Goal: Task Accomplishment & Management: Use online tool/utility

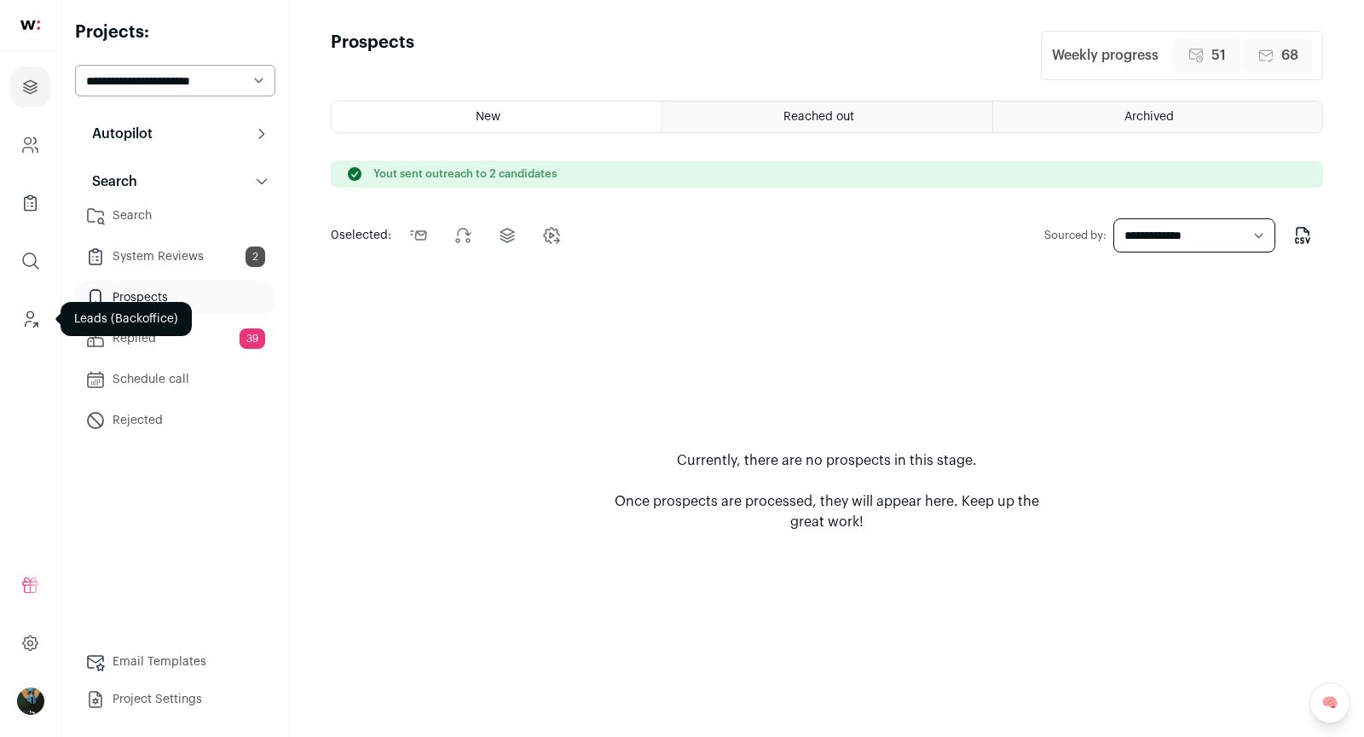
click at [26, 305] on link "Leads (Backoffice)" at bounding box center [30, 318] width 40 height 41
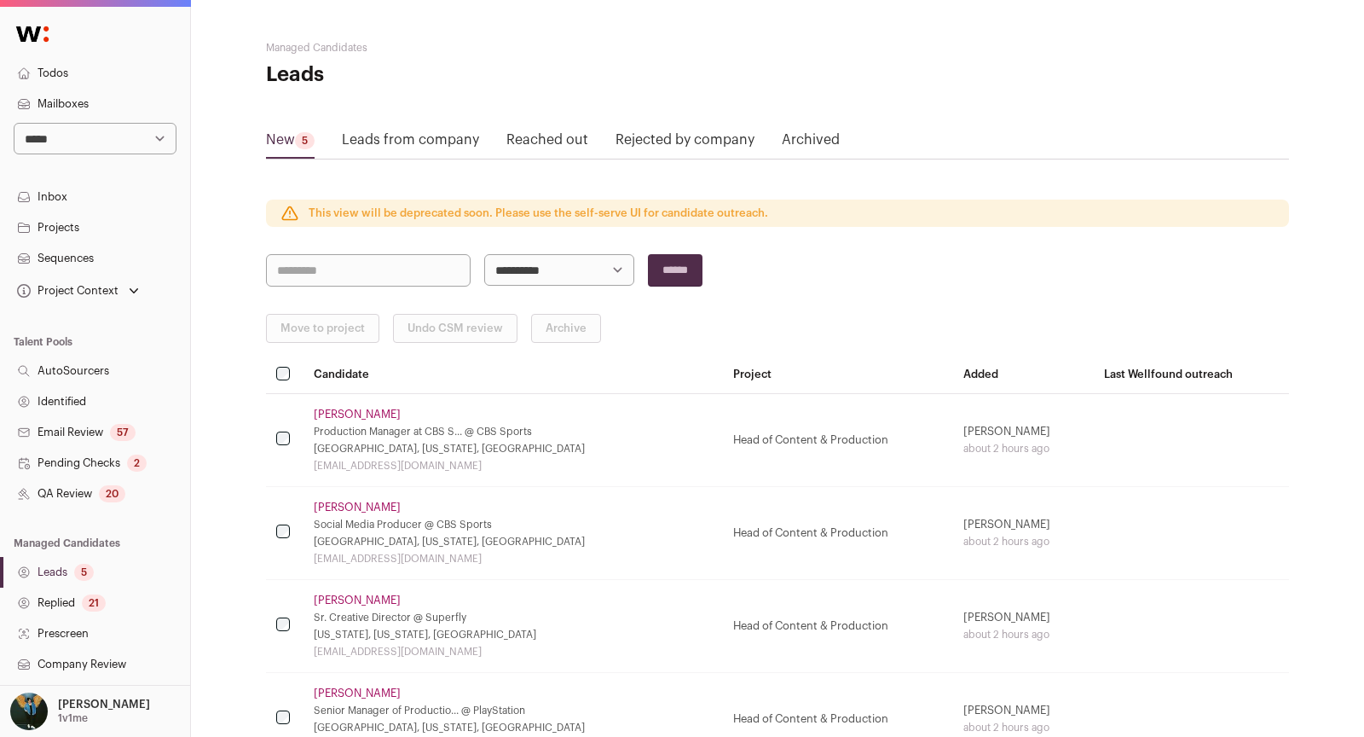
click at [67, 70] on link "Todos" at bounding box center [95, 73] width 190 height 31
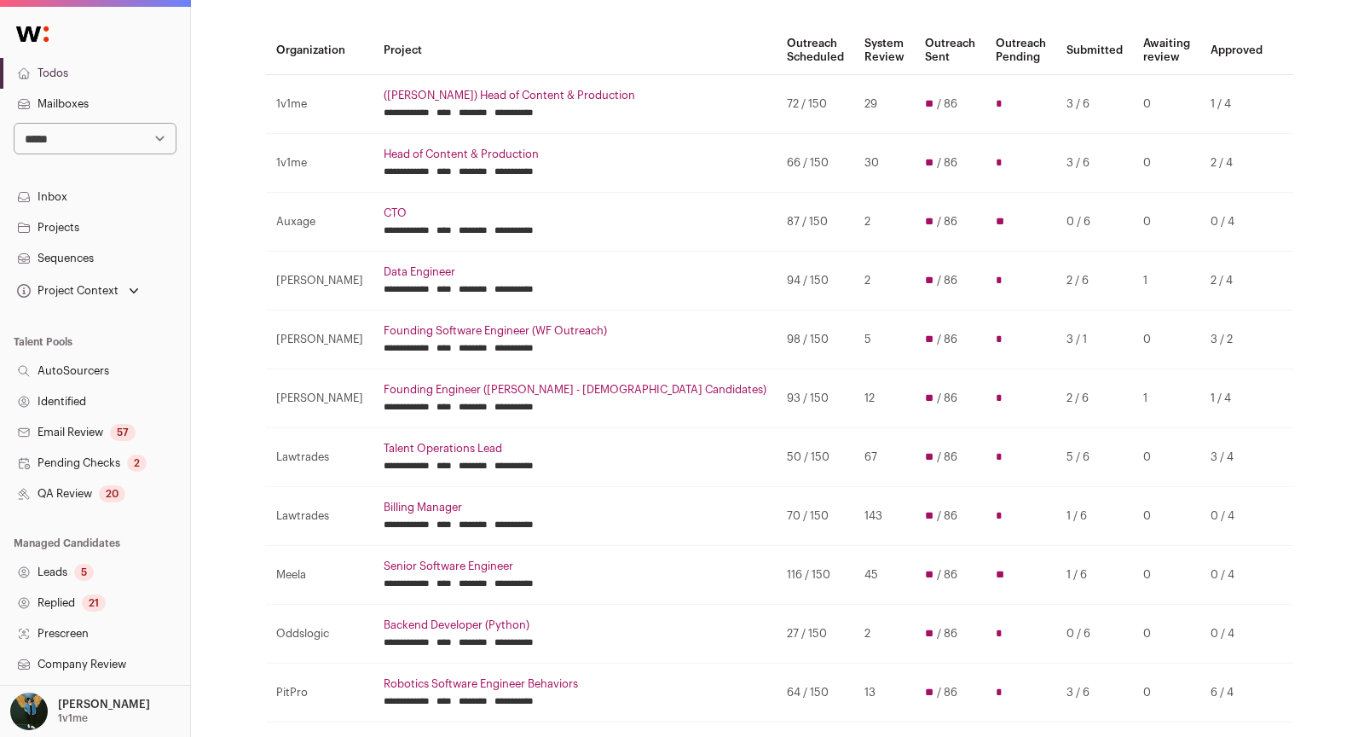
scroll to position [423, 0]
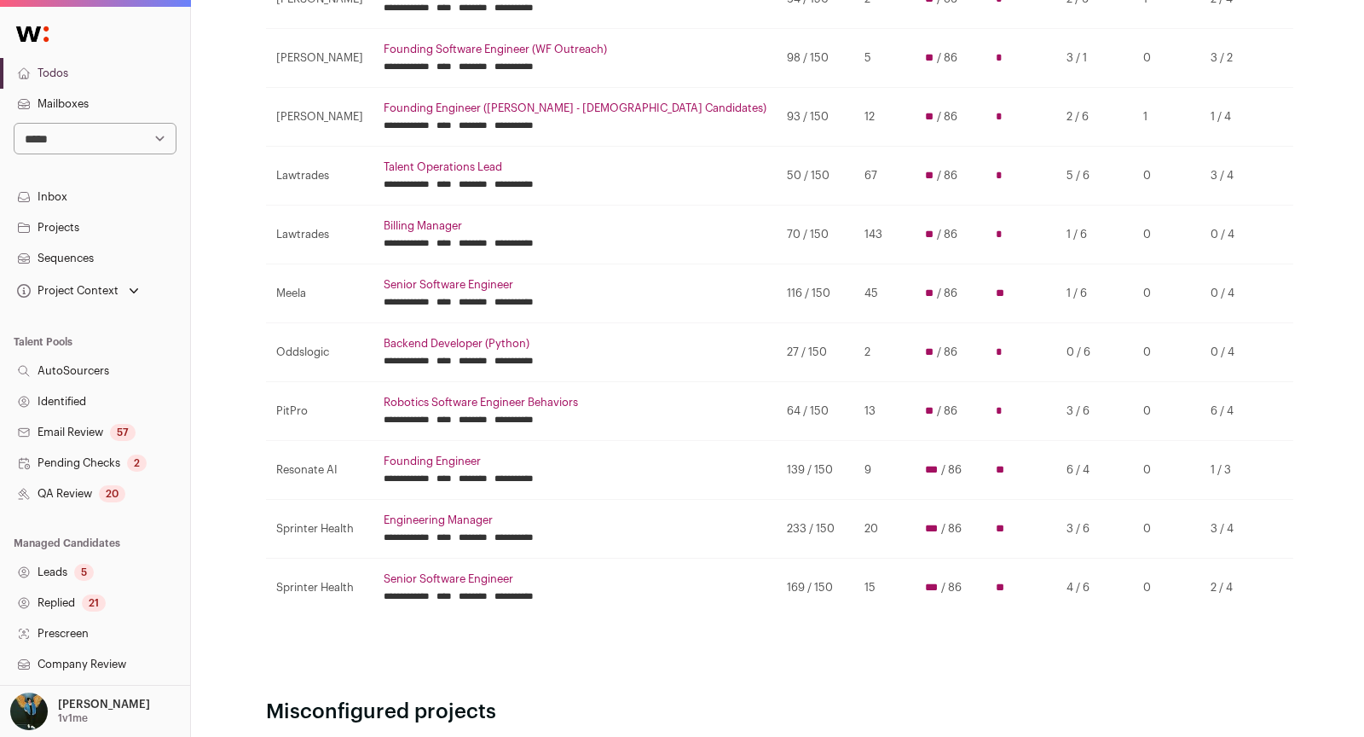
click at [488, 413] on input "********" at bounding box center [473, 420] width 29 height 14
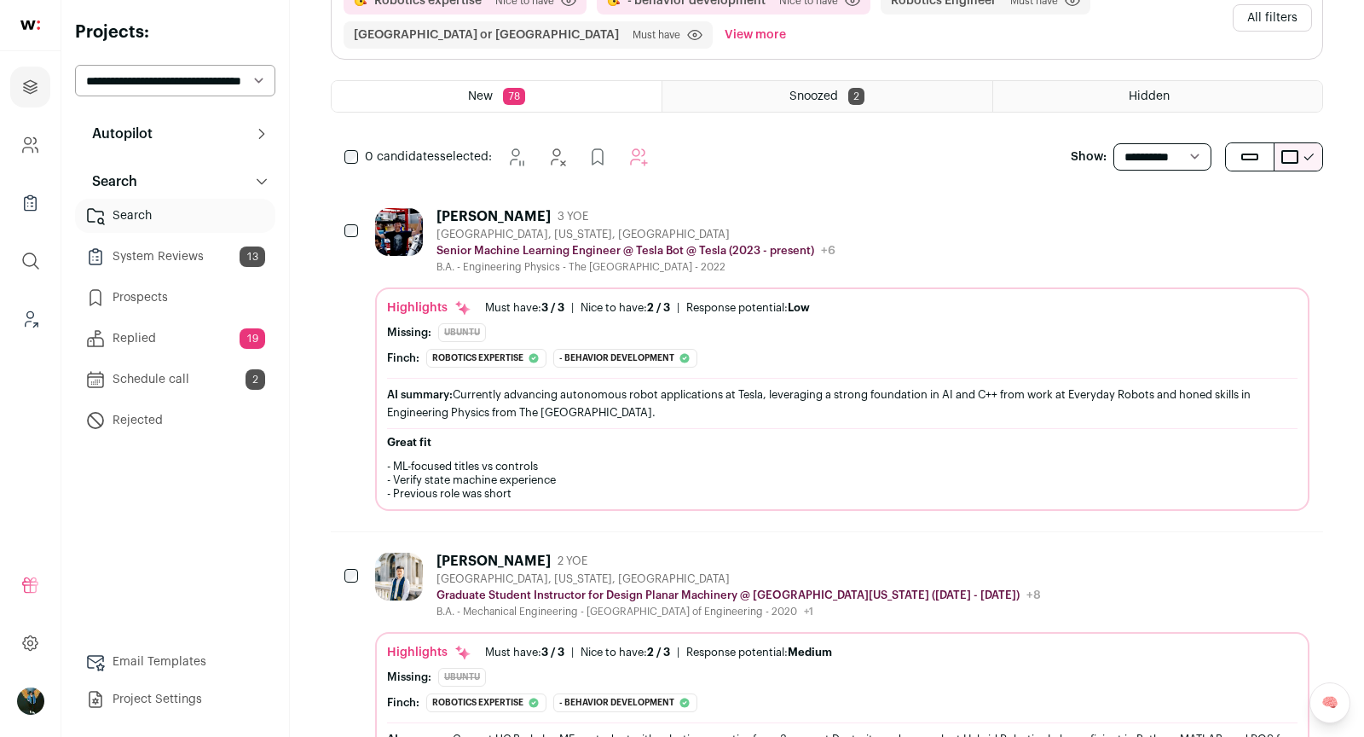
scroll to position [341, 0]
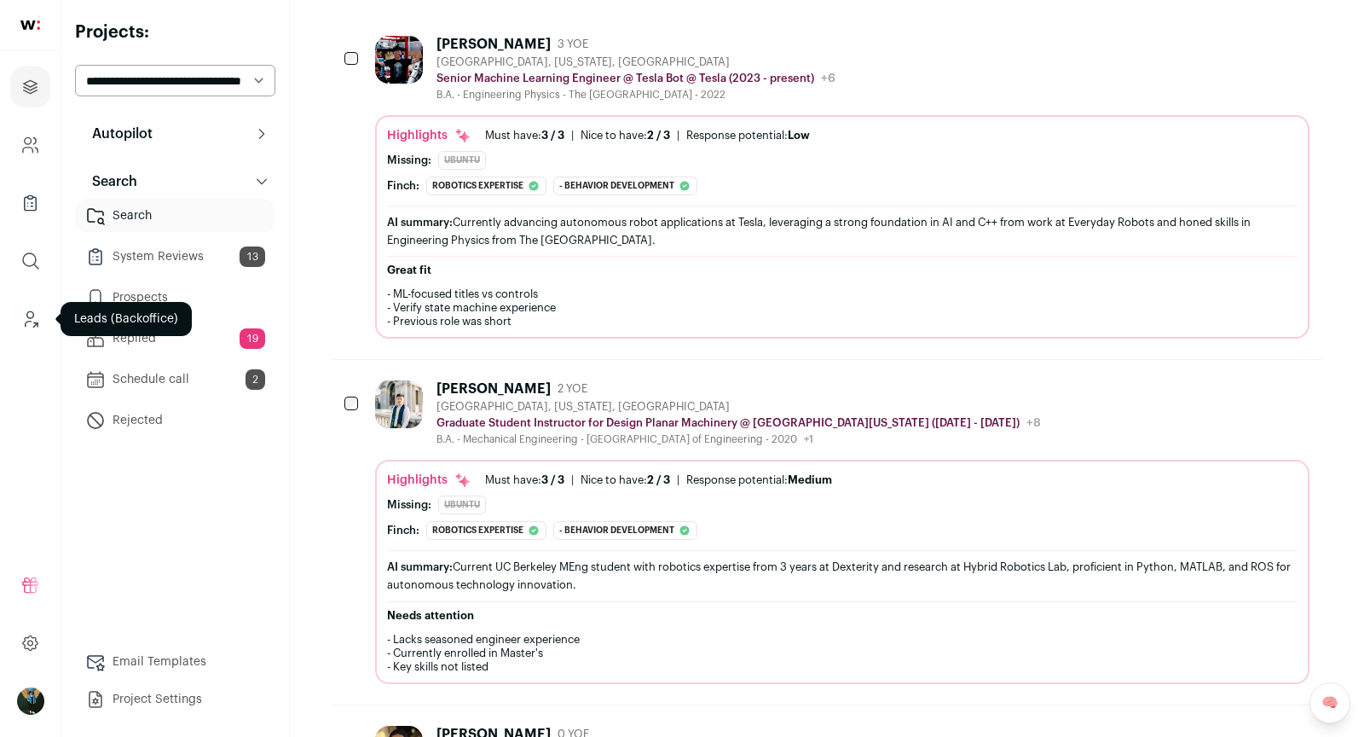
click at [31, 309] on icon "Leads (Backoffice)" at bounding box center [30, 319] width 20 height 20
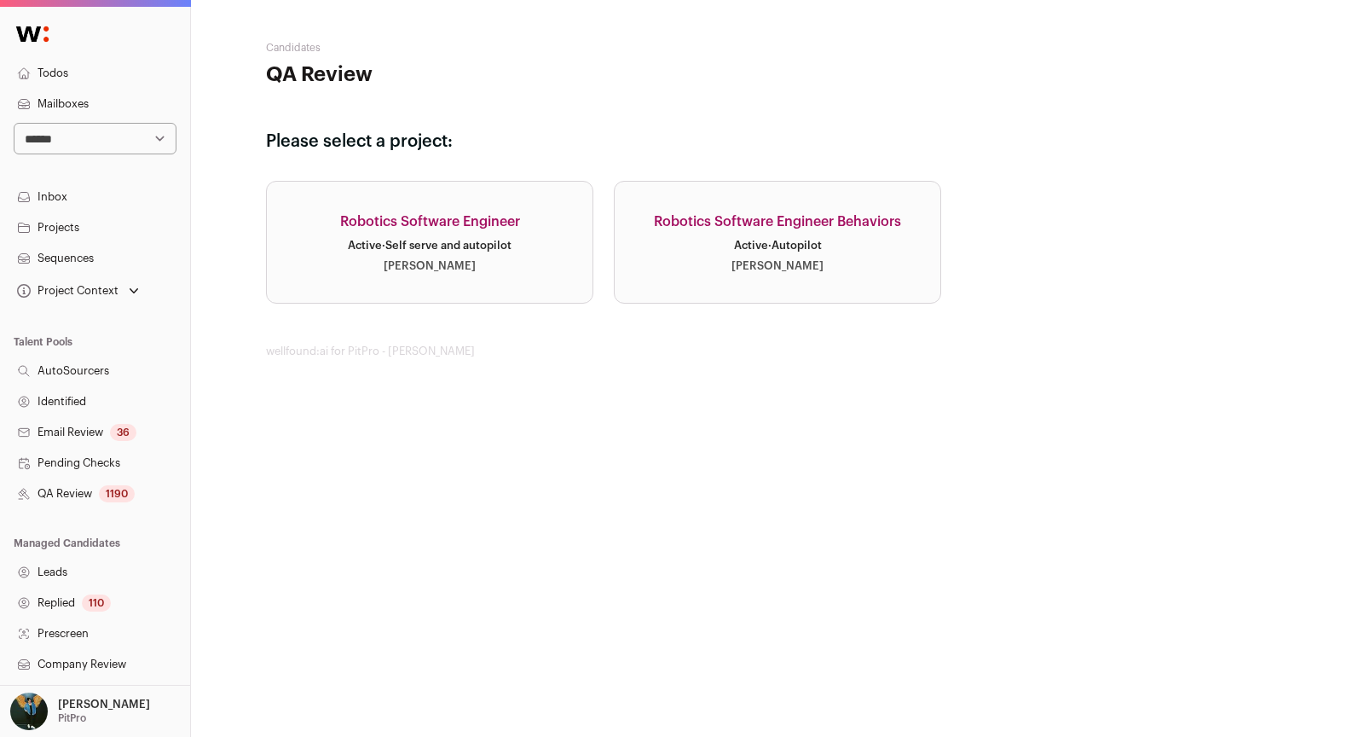
click at [420, 292] on link "Robotics Software Engineer Active · Self serve and autopilot Drew Thompson" at bounding box center [429, 242] width 327 height 123
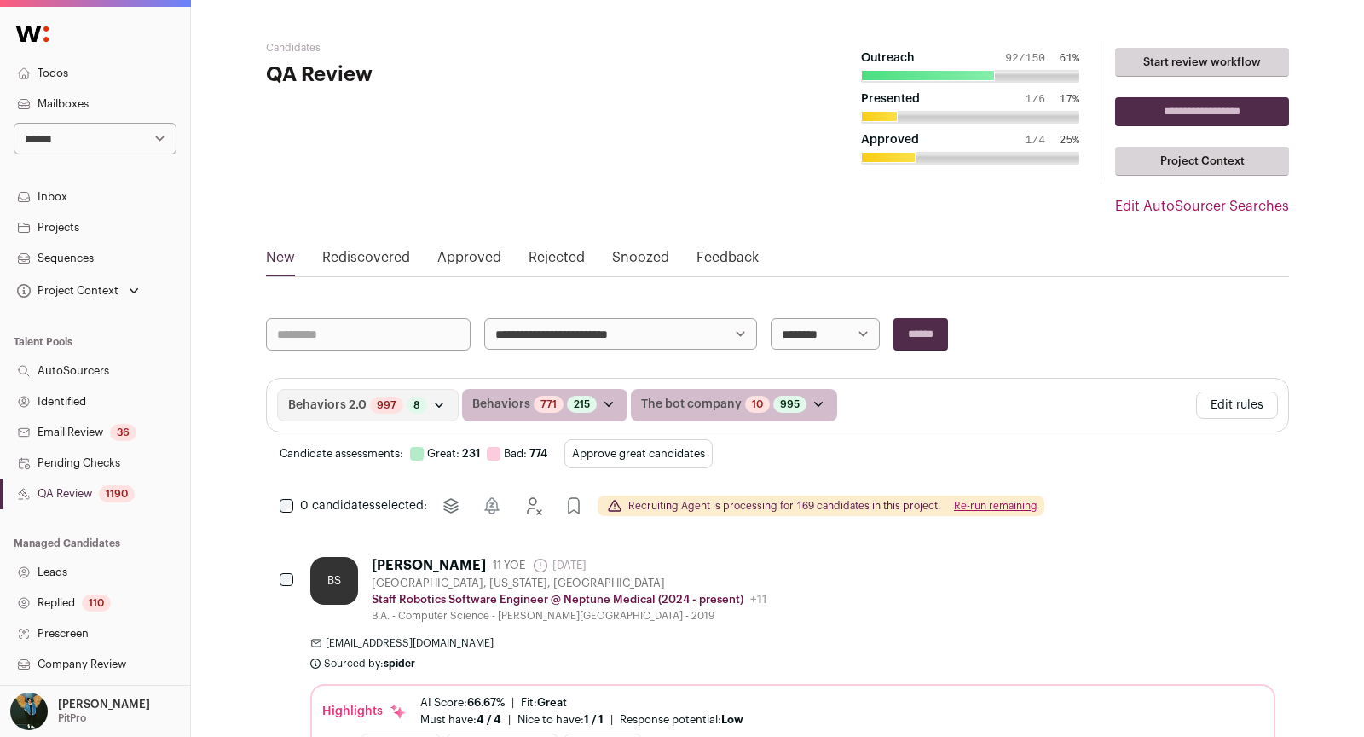
click at [687, 454] on button "Approve great candidates" at bounding box center [638, 453] width 148 height 29
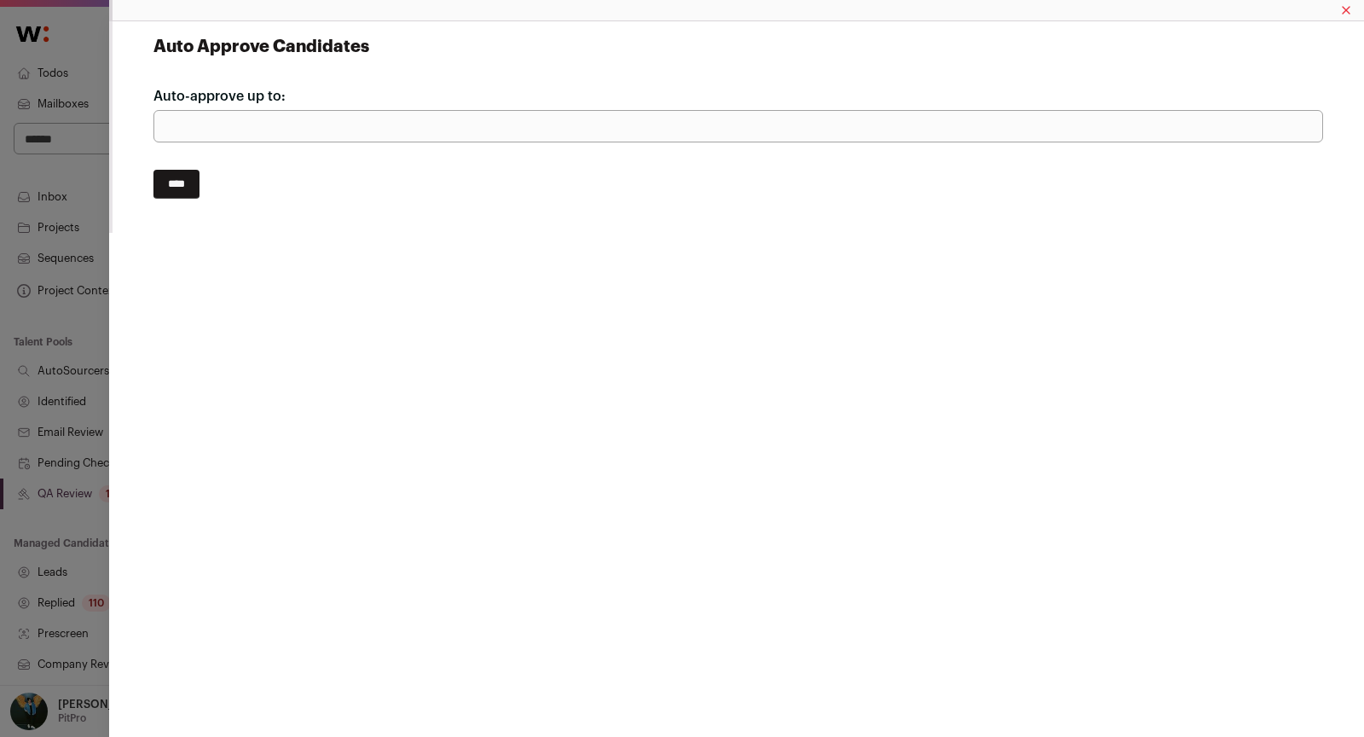
click at [220, 132] on input "***" at bounding box center [738, 126] width 1170 height 32
type input "*"
type input "**"
click at [153, 170] on input "****" at bounding box center [176, 184] width 46 height 29
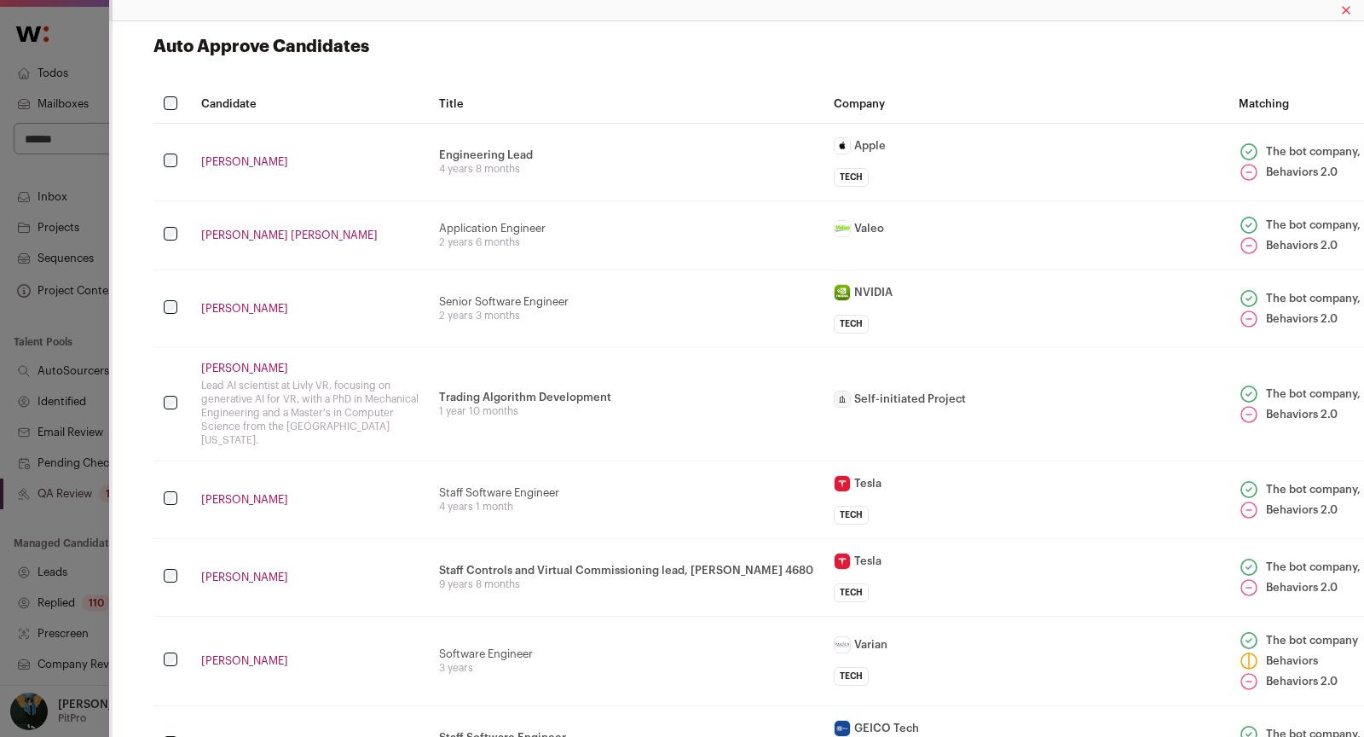
click at [171, 255] on td "Close modal via background" at bounding box center [172, 234] width 38 height 69
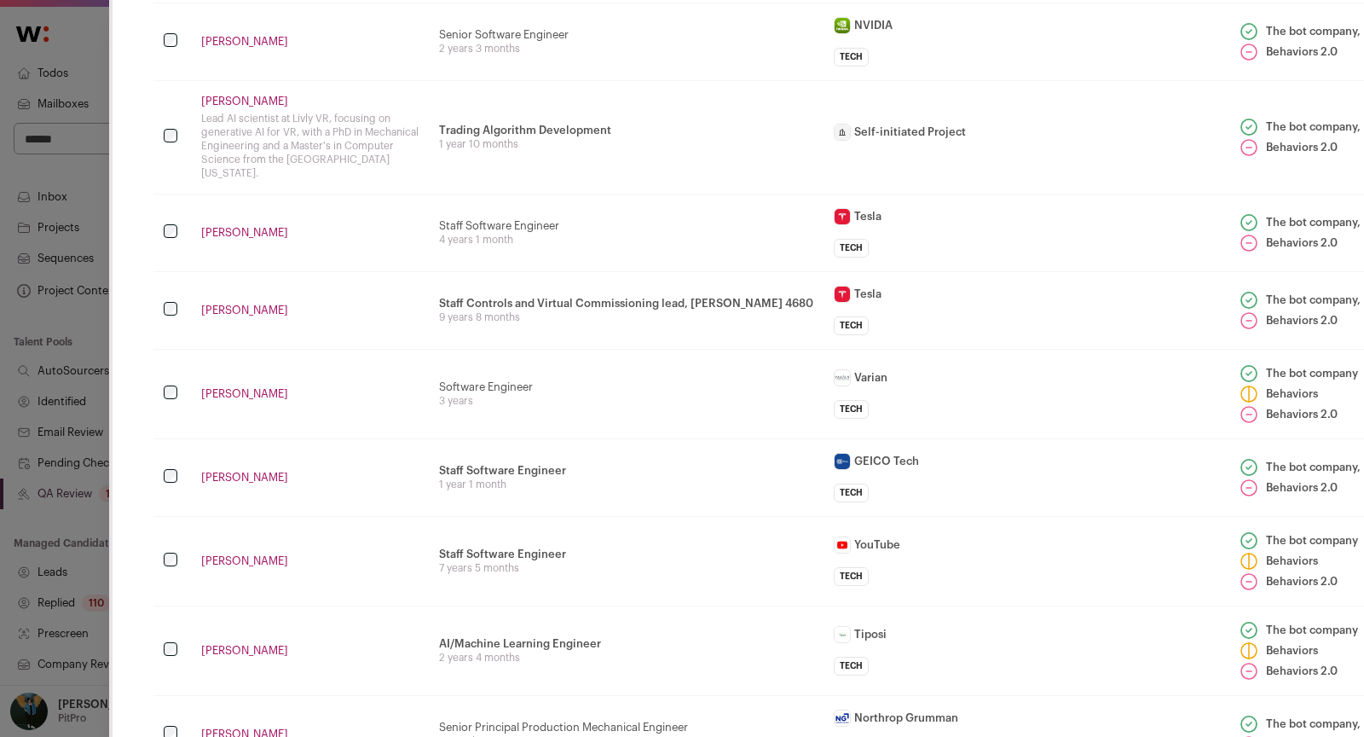
scroll to position [273, 0]
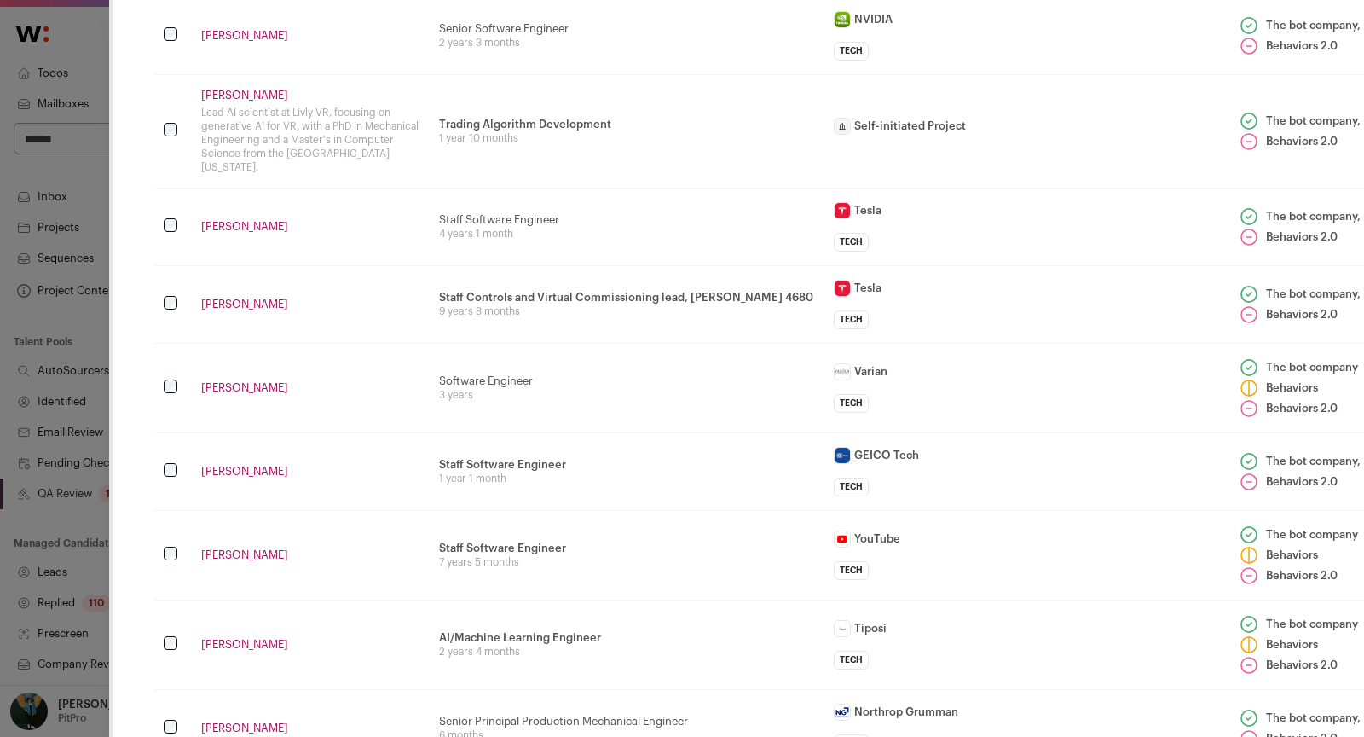
click at [177, 222] on td "Close modal via background" at bounding box center [172, 227] width 38 height 78
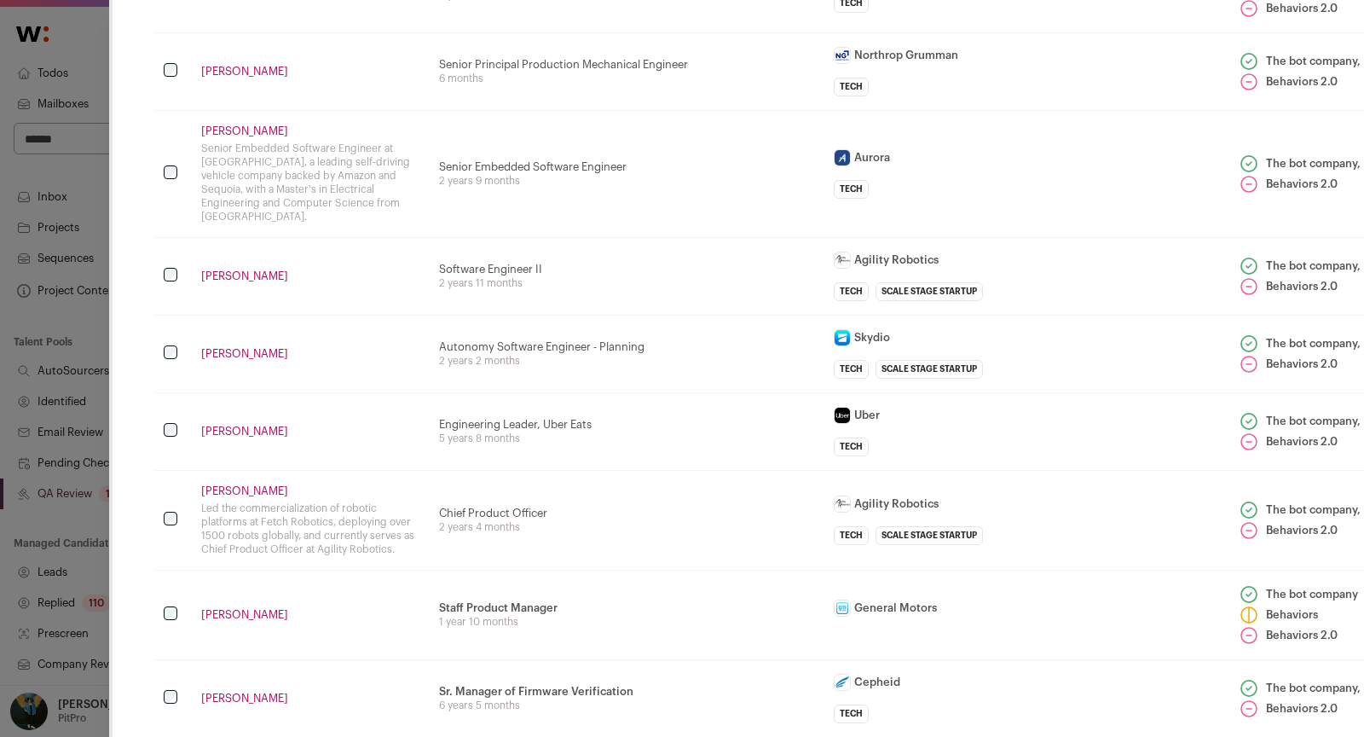
scroll to position [930, 0]
click at [171, 394] on td "Close modal via background" at bounding box center [172, 430] width 38 height 78
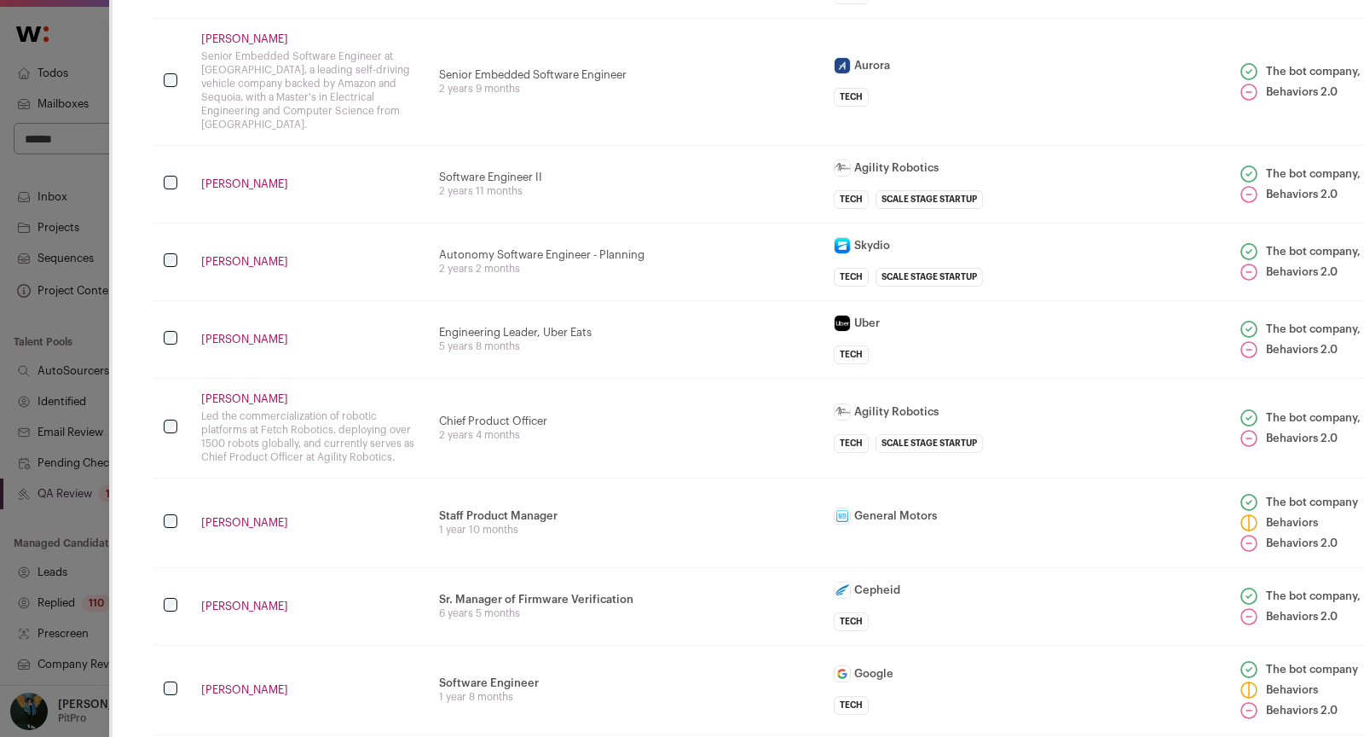
scroll to position [1087, 0]
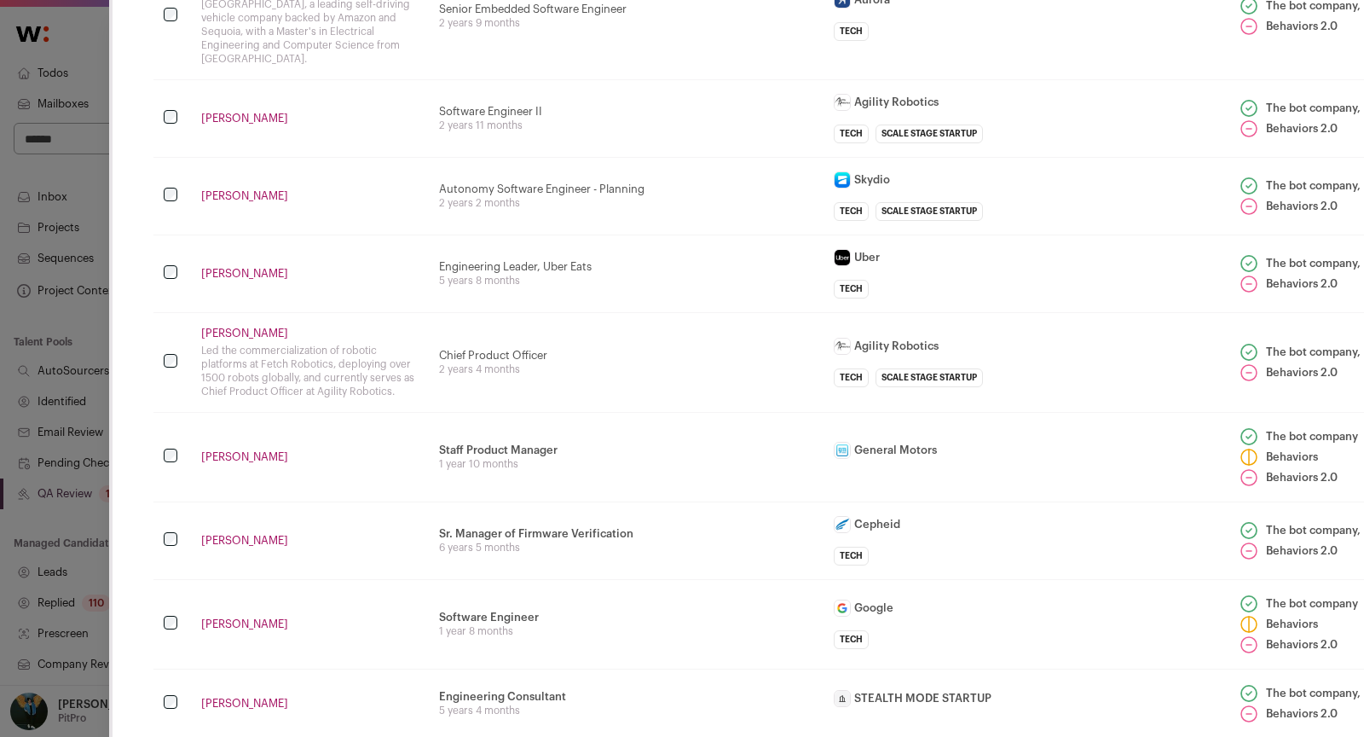
click at [174, 501] on td "Close modal via background" at bounding box center [172, 540] width 38 height 78
click at [174, 520] on td "Close modal via background" at bounding box center [172, 540] width 38 height 78
click at [167, 501] on td "Close modal via background" at bounding box center [172, 540] width 38 height 78
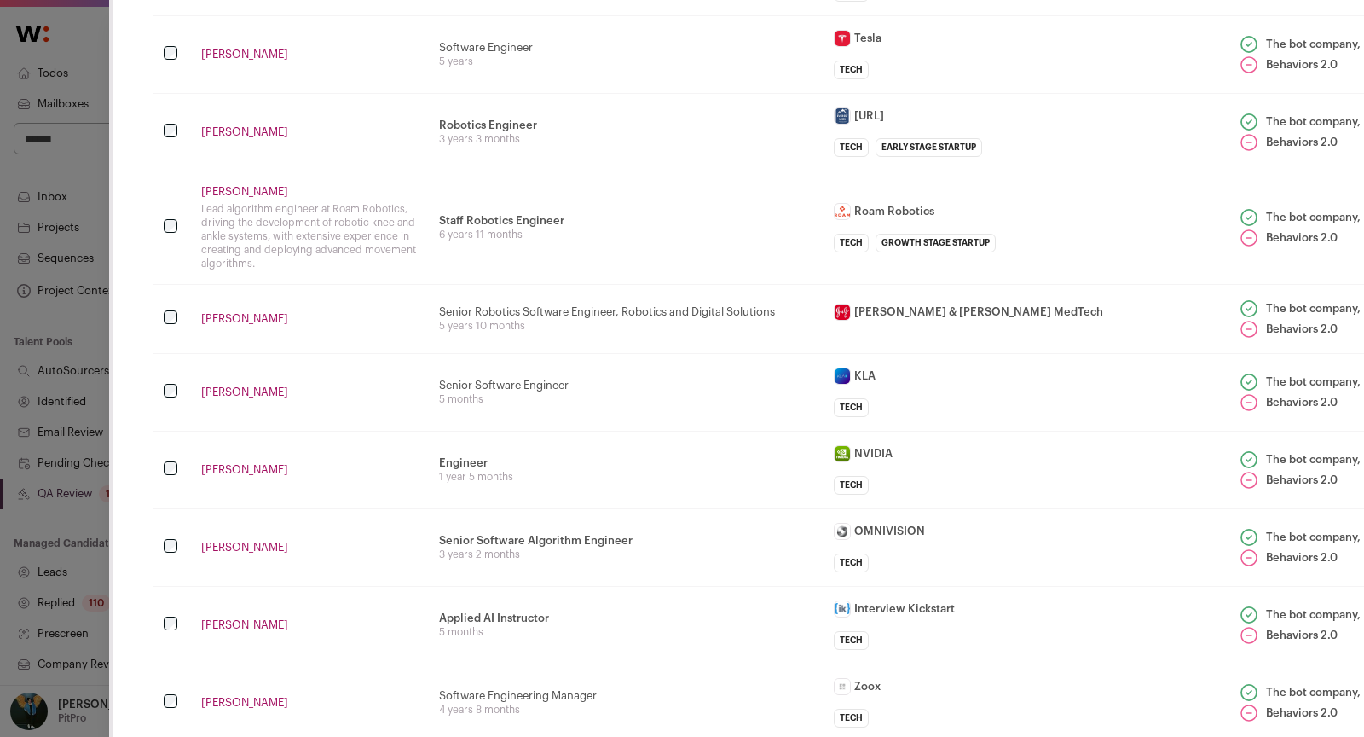
scroll to position [1888, 0]
click at [167, 506] on td "Close modal via background" at bounding box center [172, 545] width 38 height 78
click at [176, 590] on td "Close modal via background" at bounding box center [172, 623] width 38 height 78
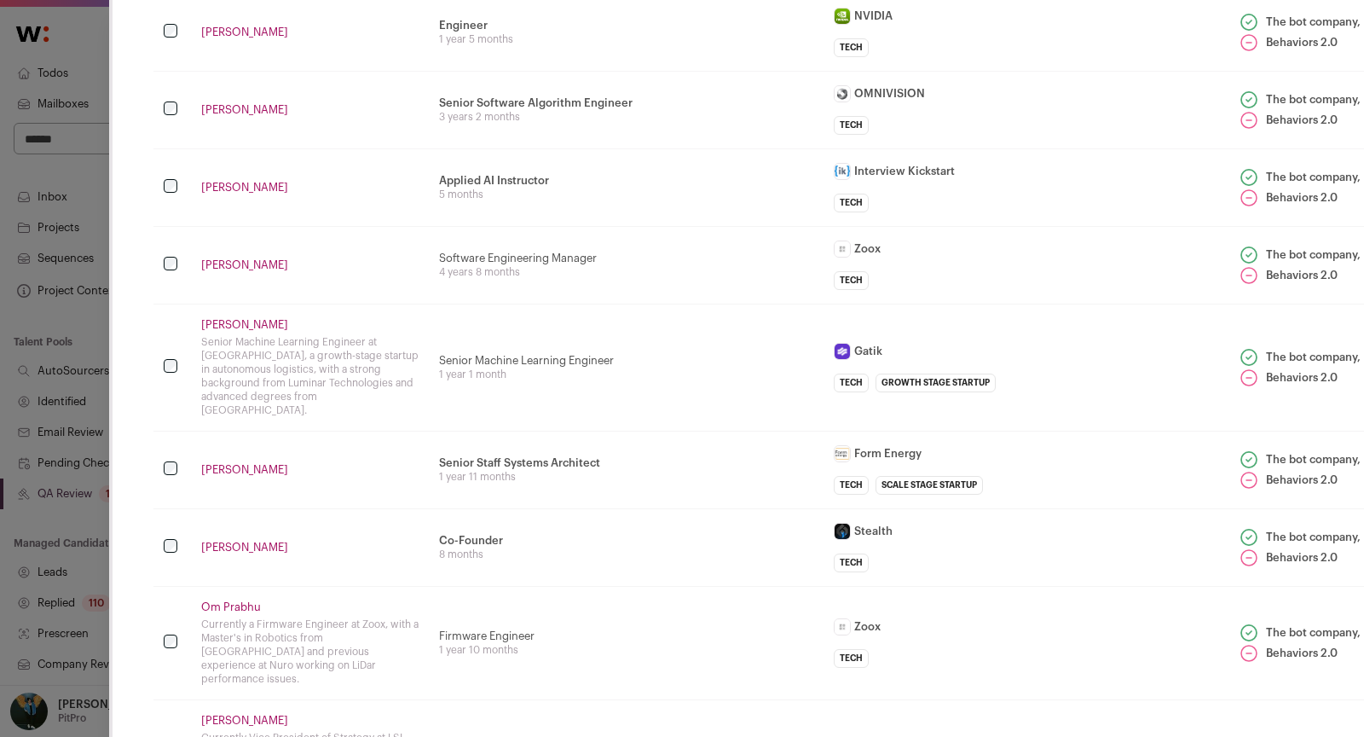
scroll to position [2533, 0]
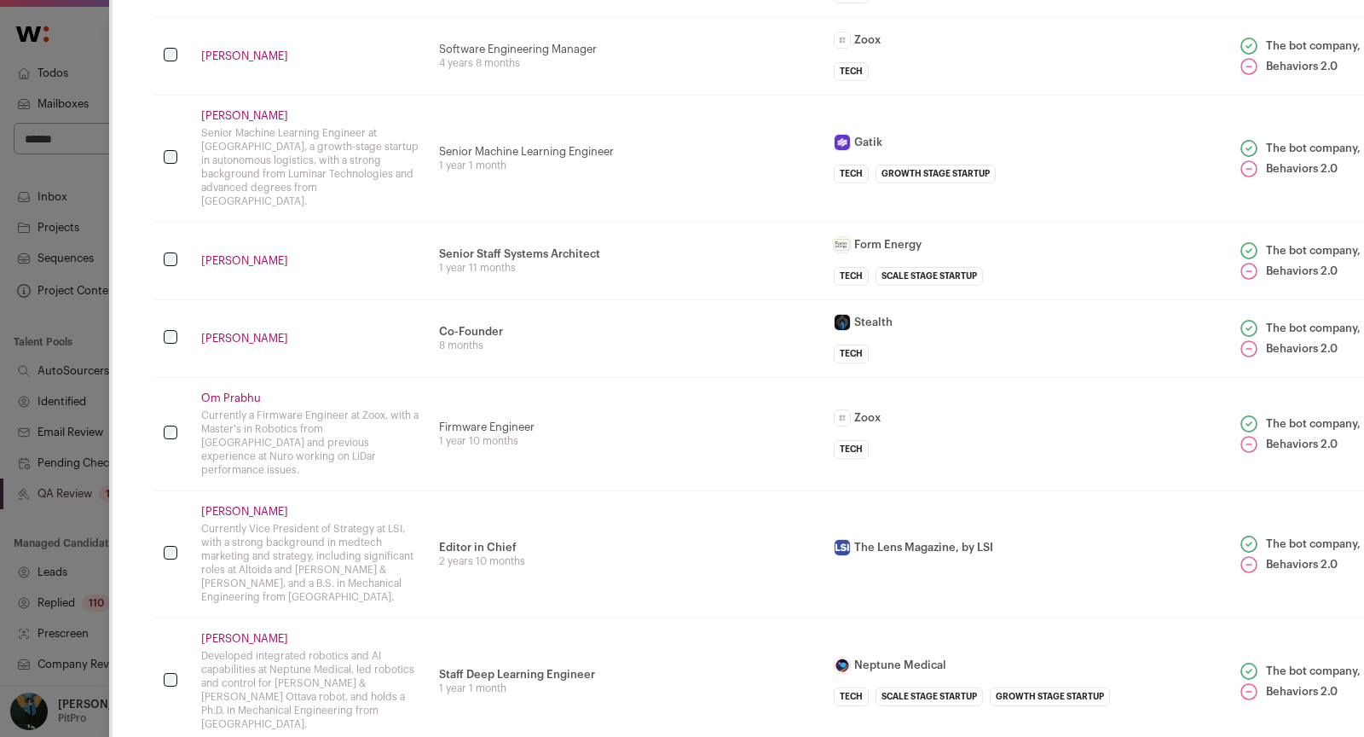
click at [170, 299] on td "Close modal via background" at bounding box center [172, 338] width 38 height 78
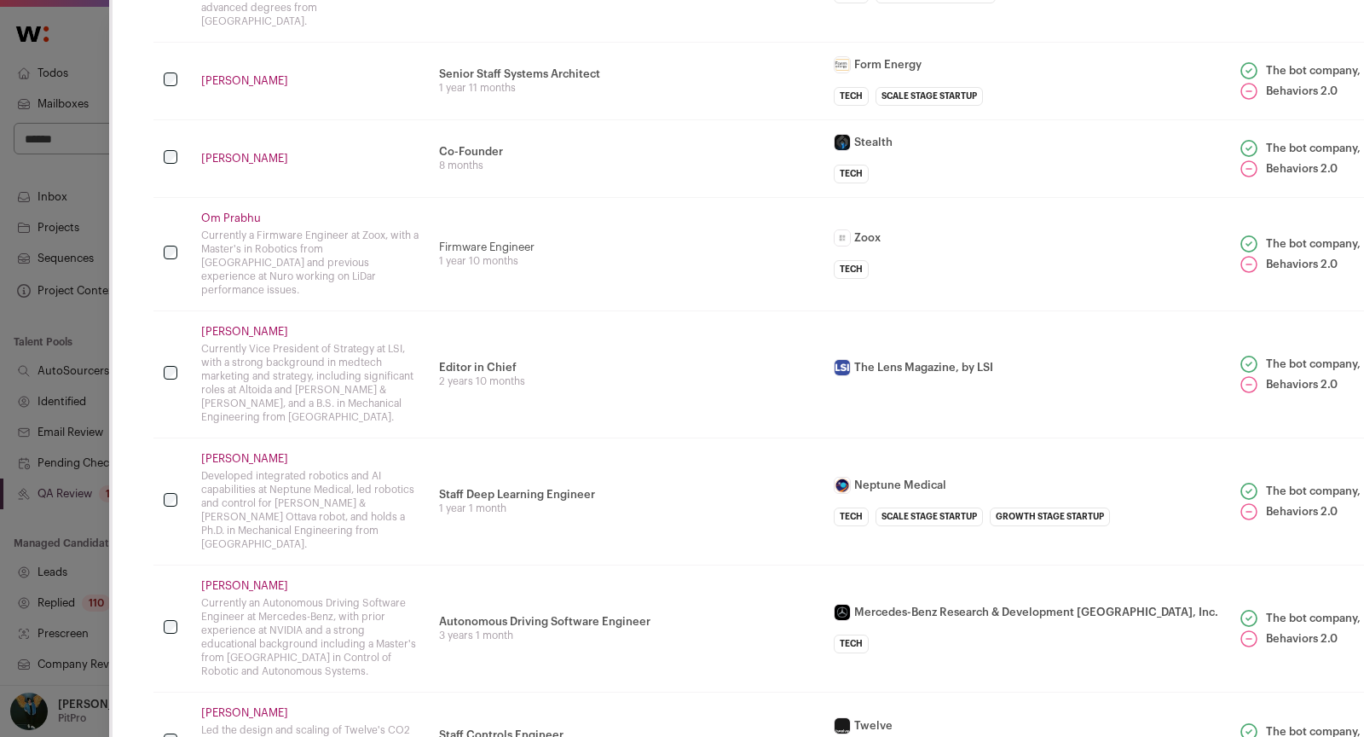
scroll to position [2714, 0]
click at [167, 321] on td "Close modal via background" at bounding box center [172, 372] width 38 height 127
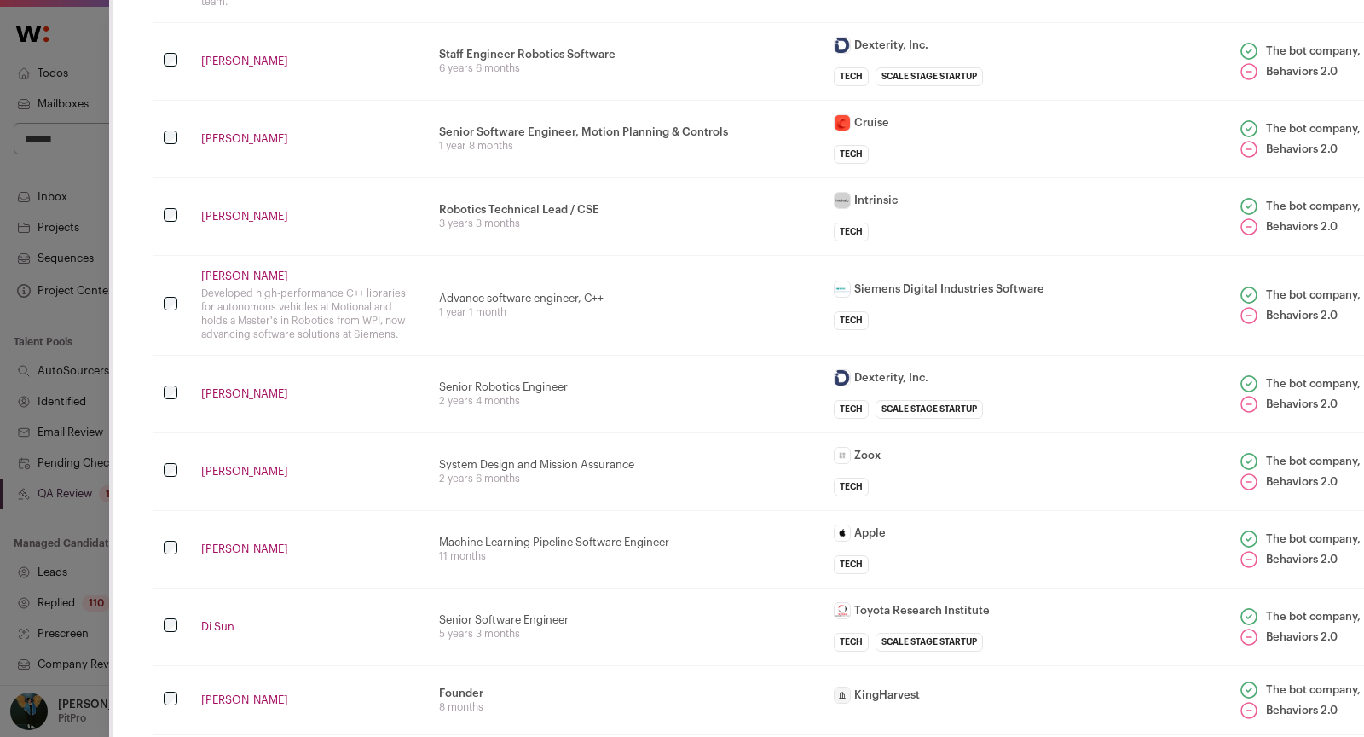
scroll to position [4029, 0]
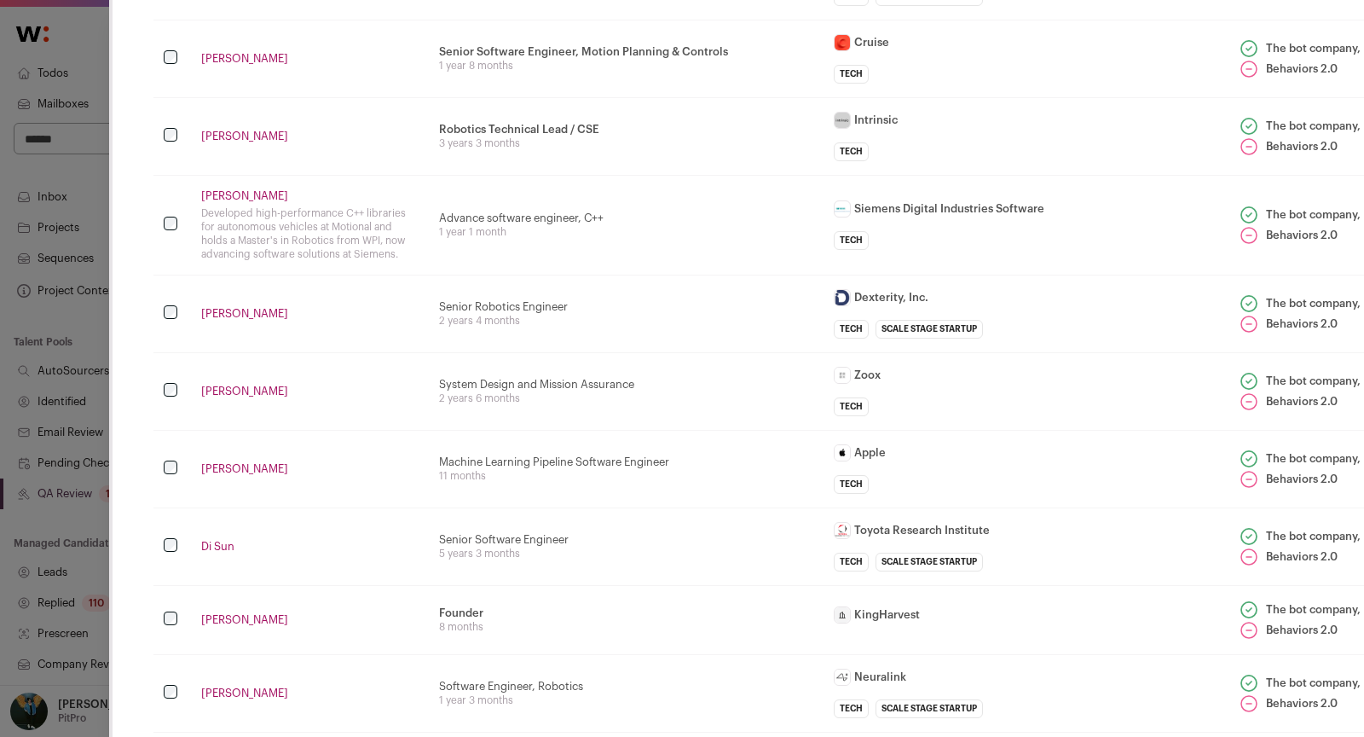
click at [163, 175] on td "Close modal via background" at bounding box center [172, 225] width 38 height 100
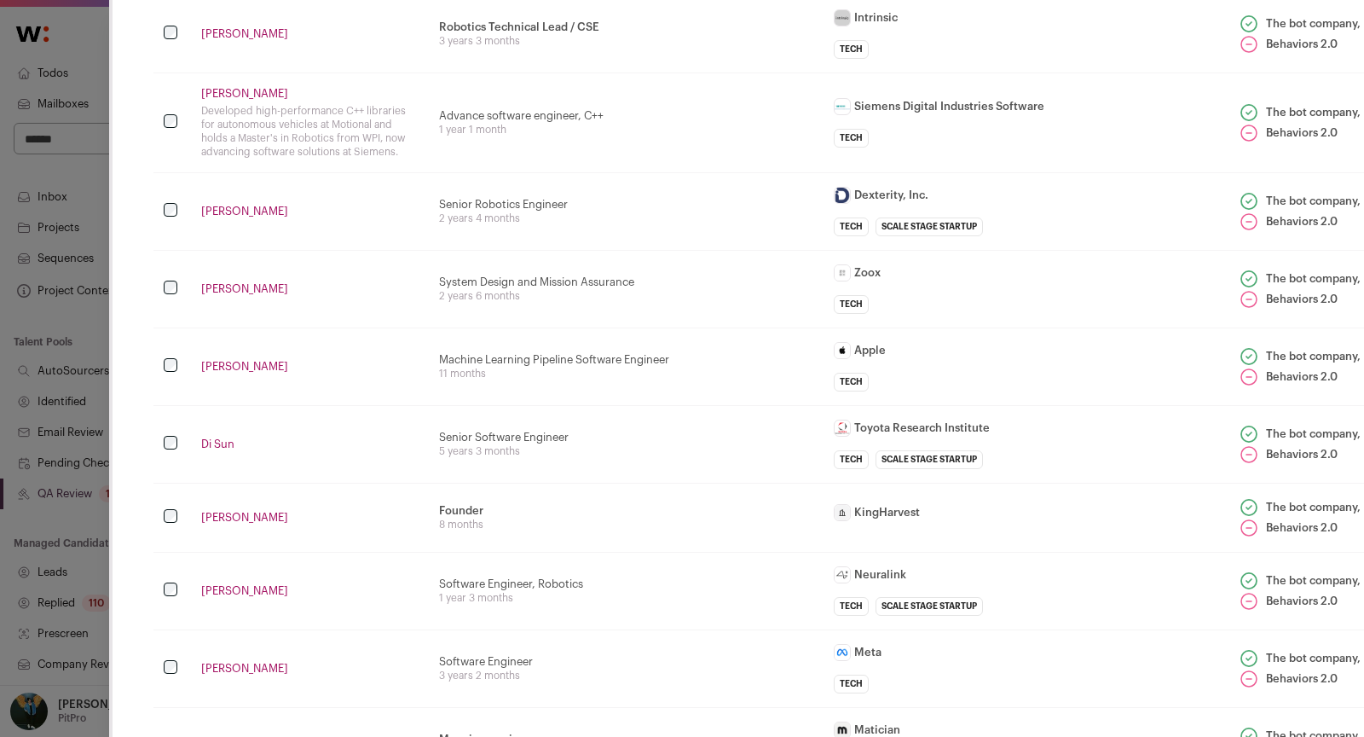
scroll to position [4144, 0]
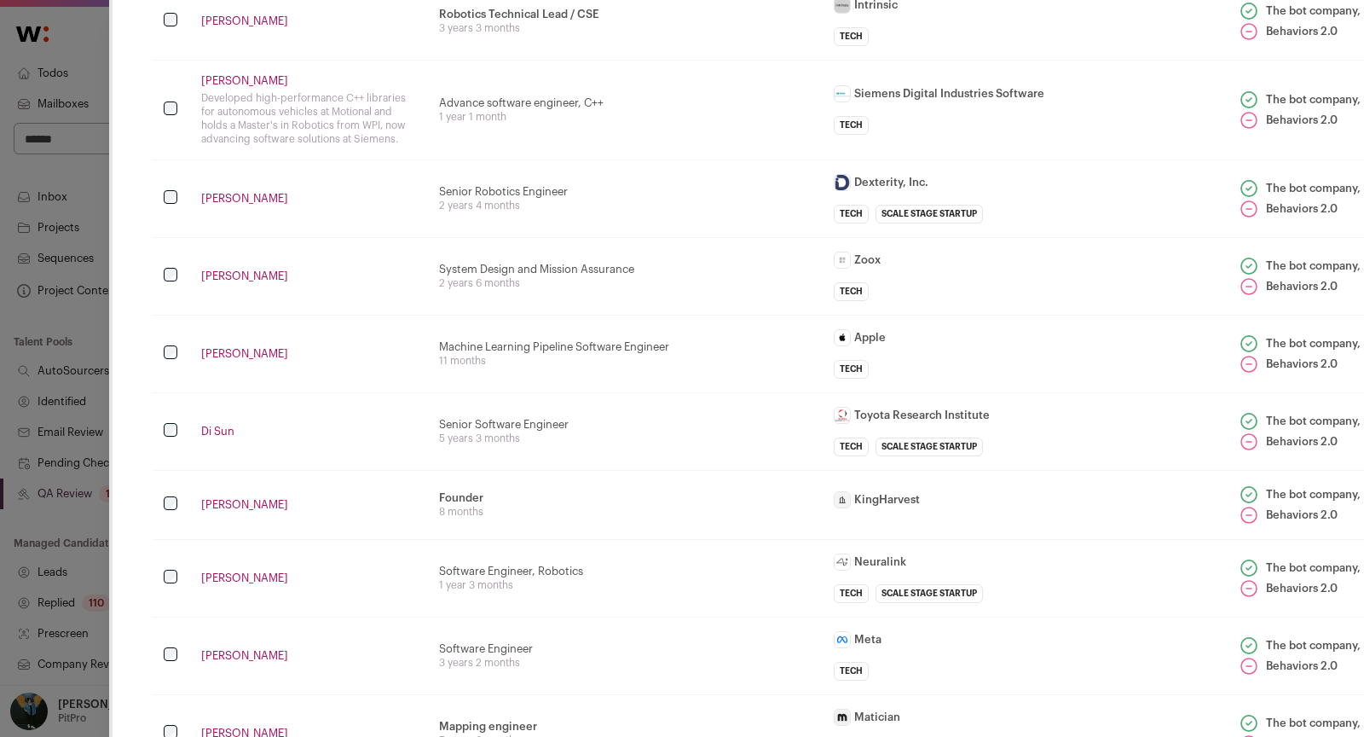
click at [177, 315] on td "Close modal via background" at bounding box center [172, 354] width 38 height 78
click at [178, 315] on td "Close modal via background" at bounding box center [172, 354] width 38 height 78
click at [177, 315] on td "Close modal via background" at bounding box center [172, 354] width 38 height 78
click at [178, 392] on td "Close modal via background" at bounding box center [172, 431] width 38 height 78
click at [177, 392] on td "Close modal via background" at bounding box center [172, 431] width 38 height 78
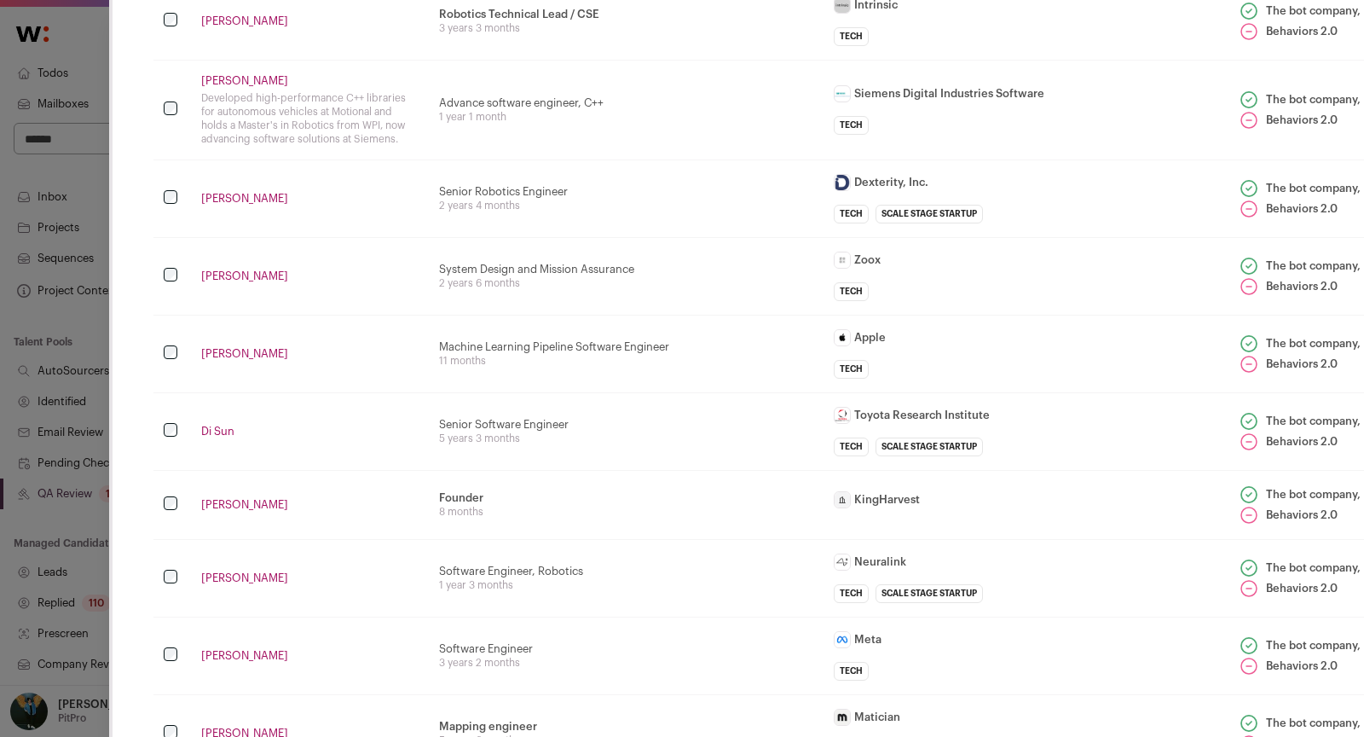
click at [176, 392] on td "Close modal via background" at bounding box center [172, 431] width 38 height 78
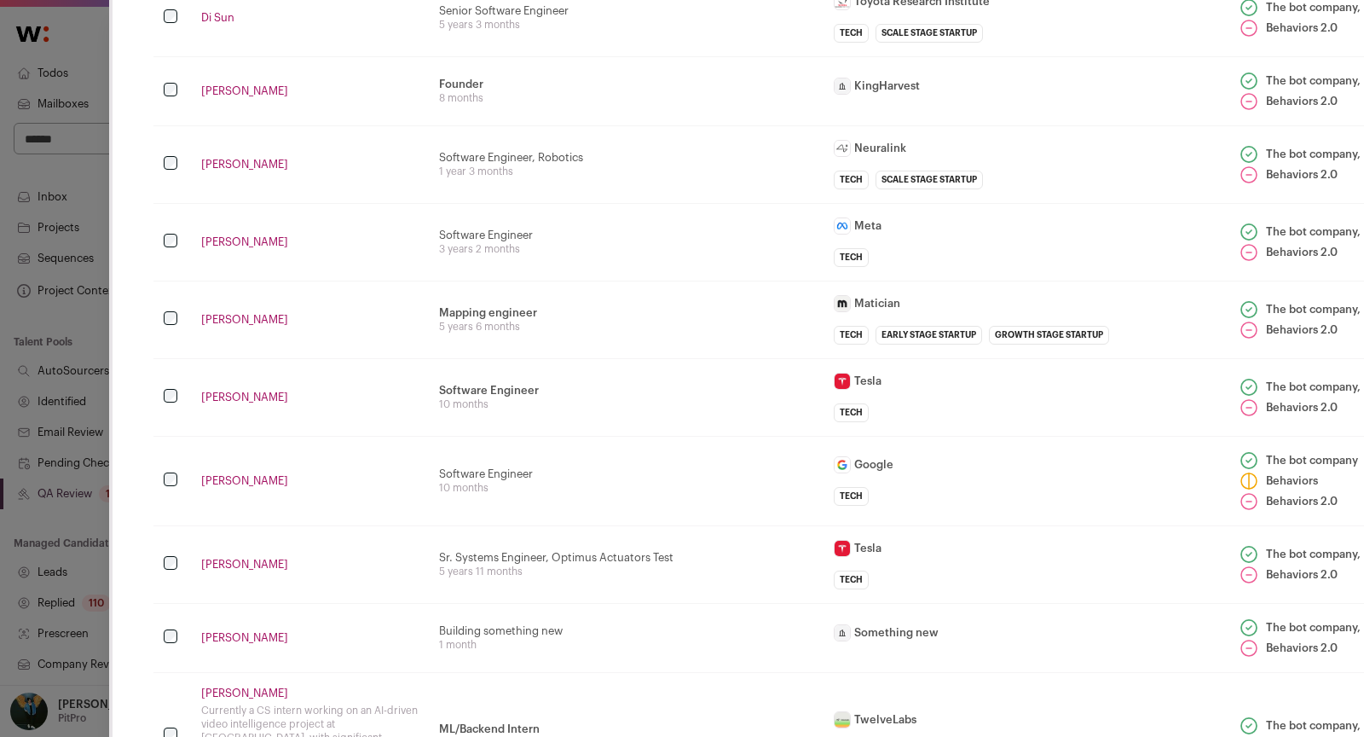
scroll to position [4559, 0]
click at [168, 279] on td "Close modal via background" at bounding box center [172, 318] width 38 height 78
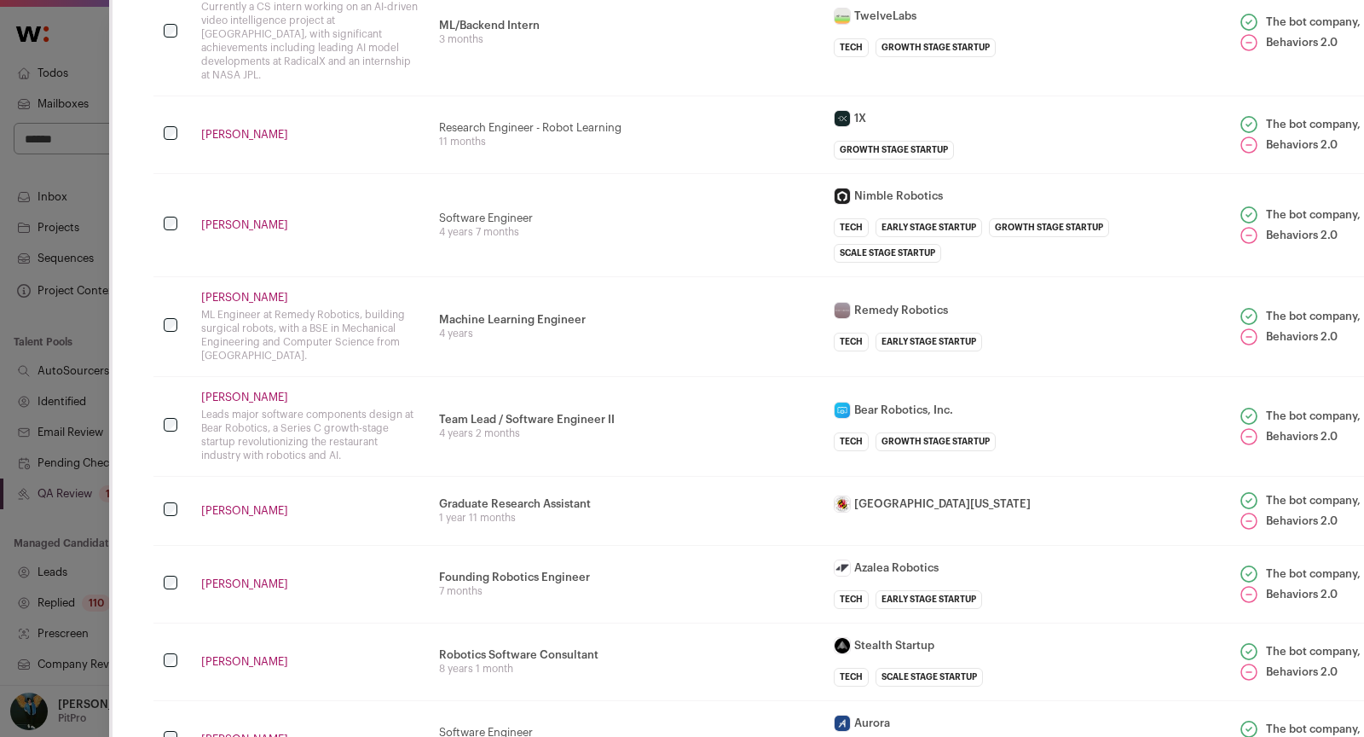
scroll to position [5262, 0]
click at [161, 375] on td "Close modal via background" at bounding box center [172, 425] width 38 height 100
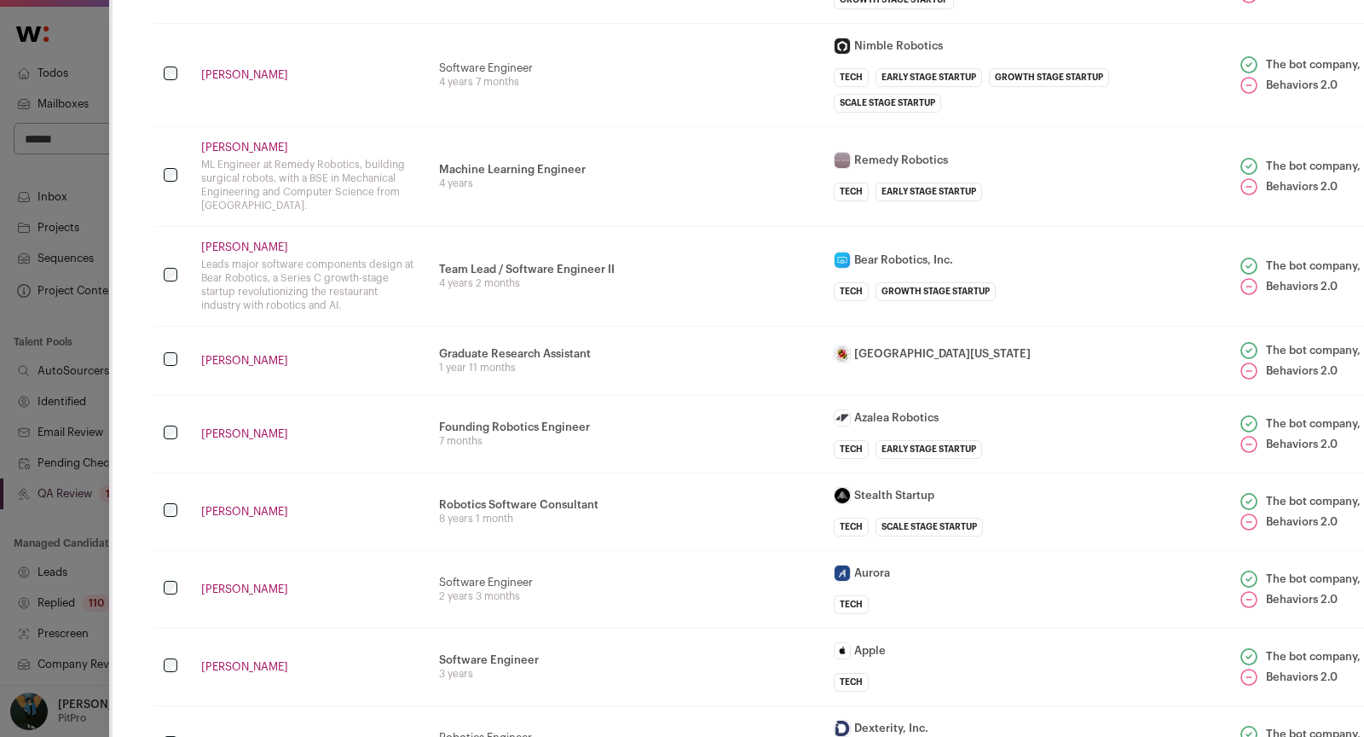
scroll to position [5416, 0]
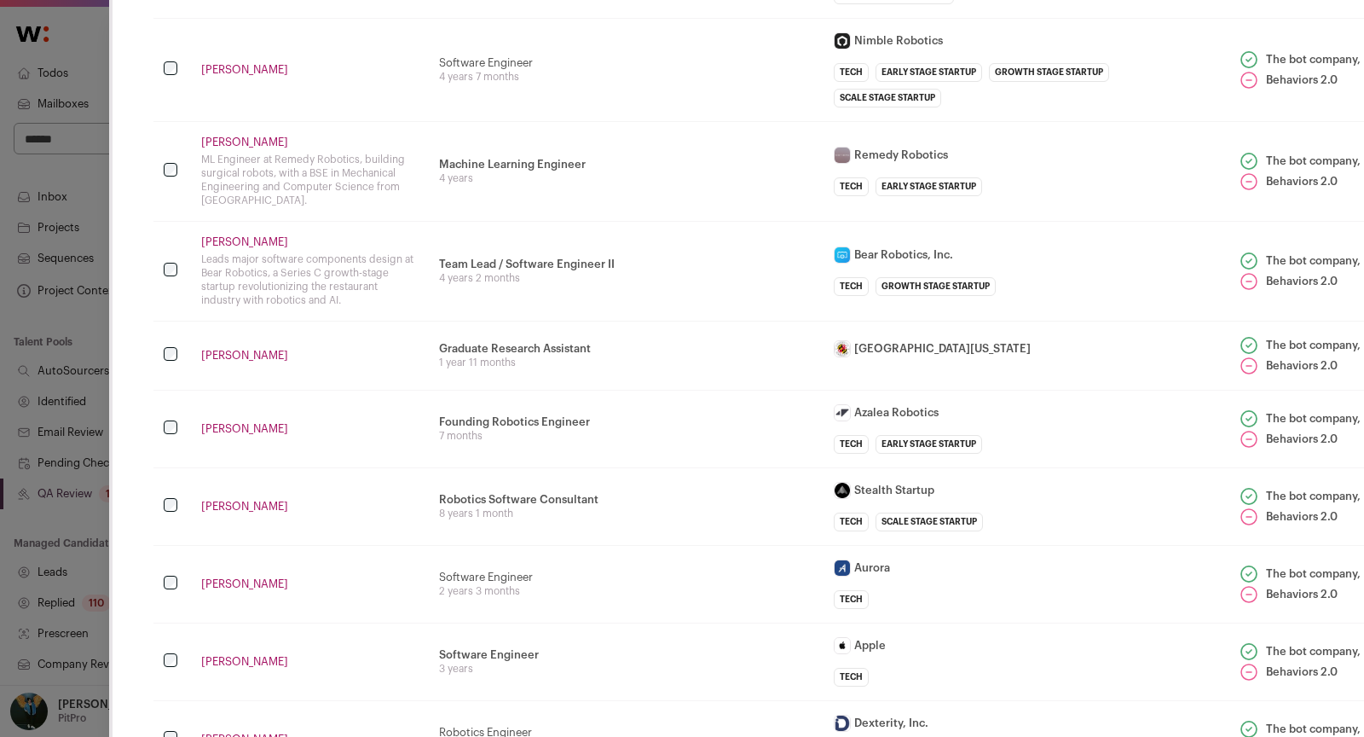
click at [171, 390] on td "Close modal via background" at bounding box center [172, 429] width 38 height 78
click at [178, 390] on td "Close modal via background" at bounding box center [172, 429] width 38 height 78
click at [173, 390] on td "Close modal via background" at bounding box center [172, 429] width 38 height 78
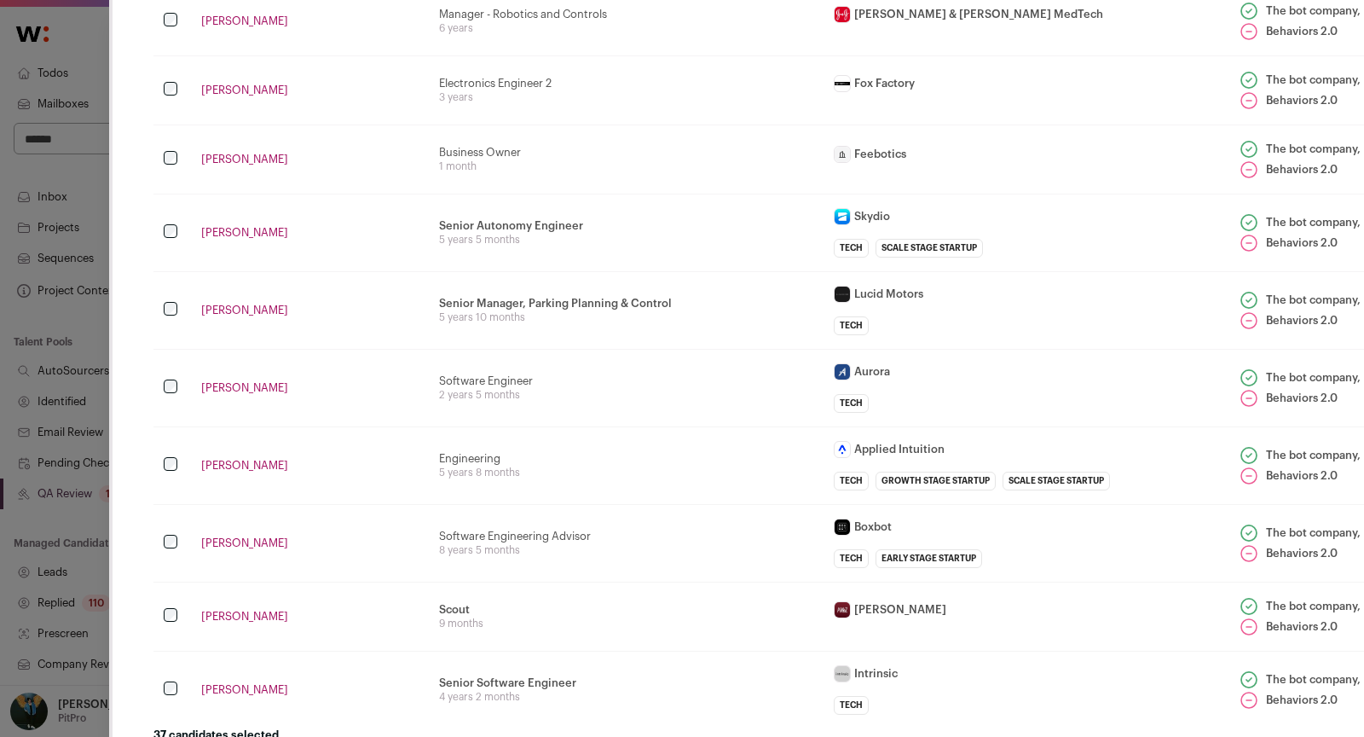
scroll to position [6326, 0]
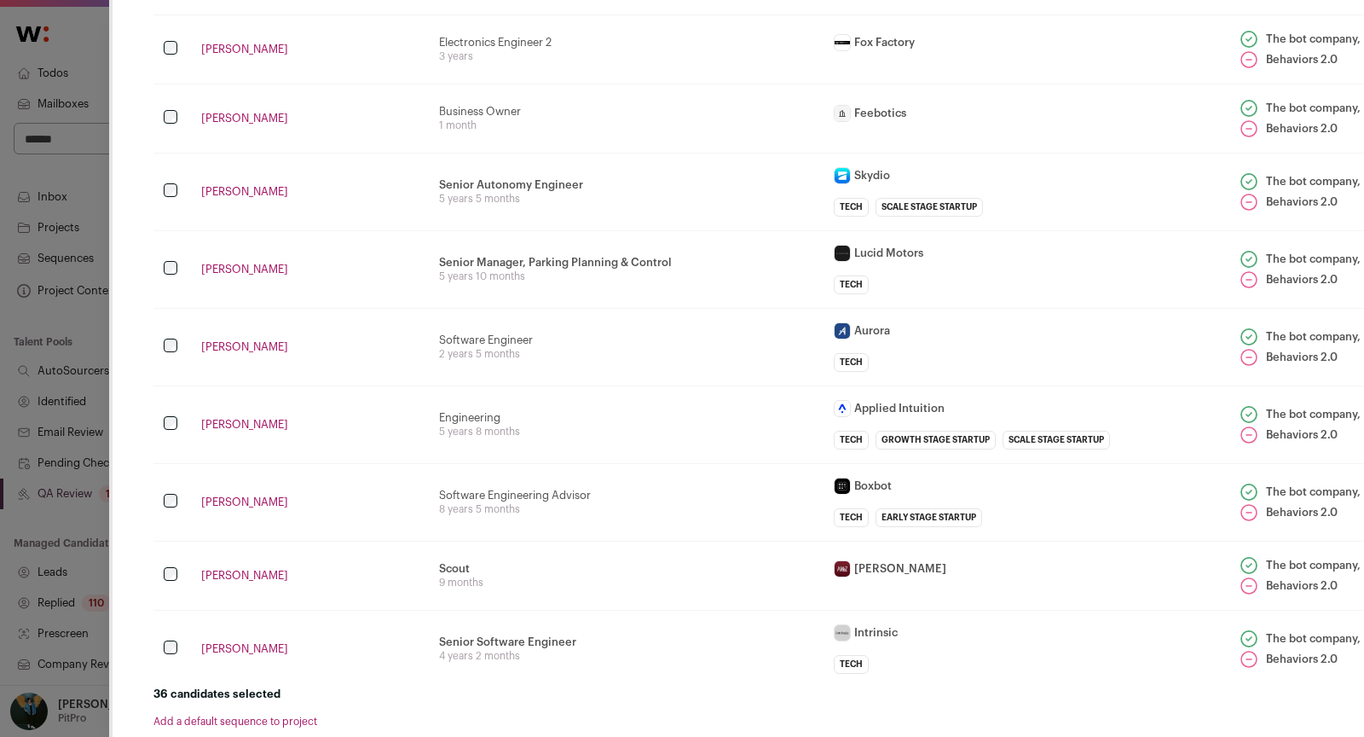
select select "*****"
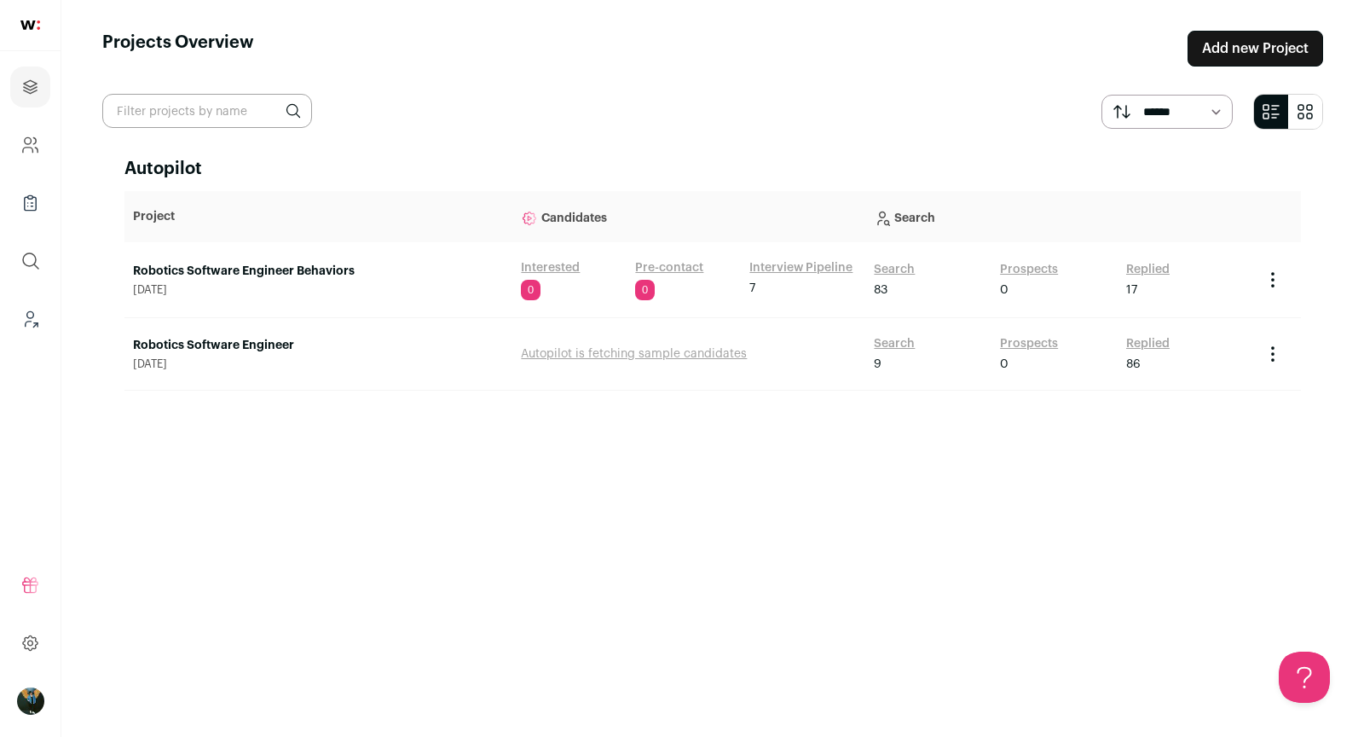
click at [361, 263] on link "Robotics Software Engineer Behaviors" at bounding box center [318, 271] width 371 height 17
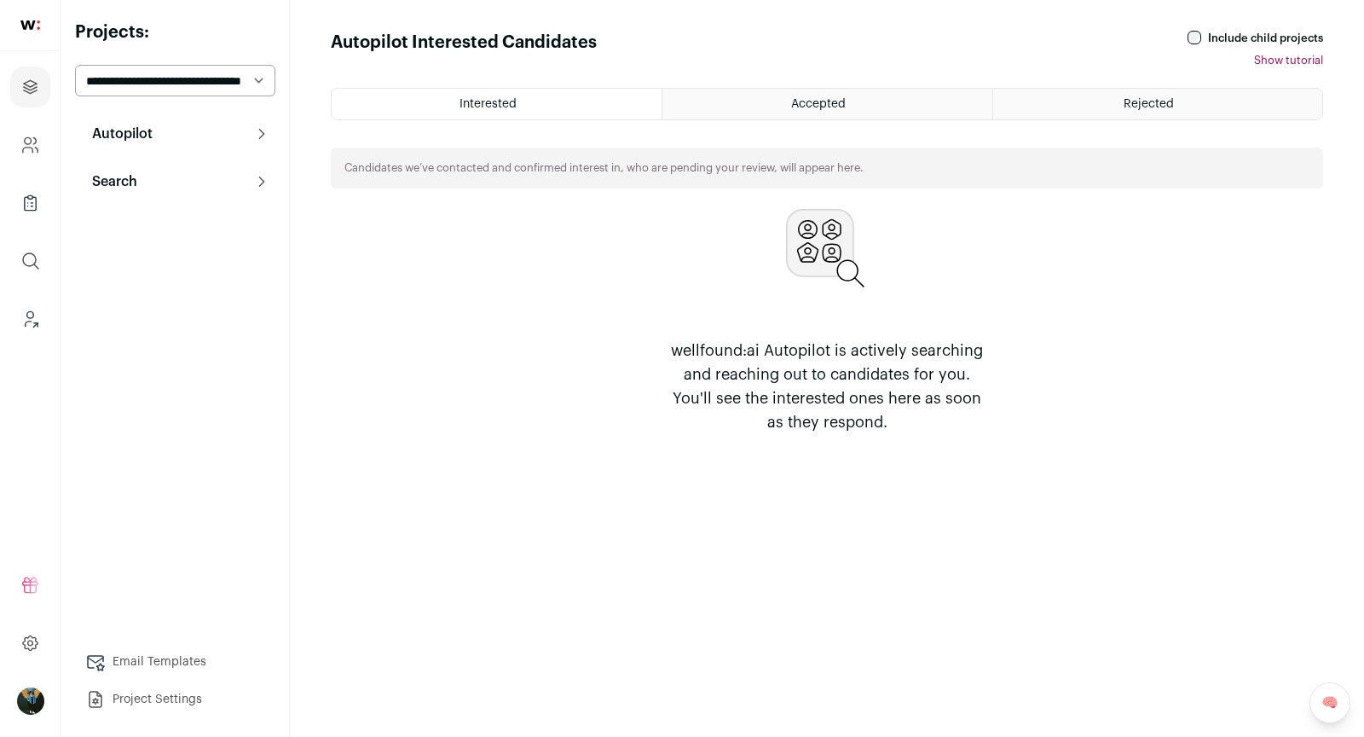
click at [213, 178] on html "Projects Company and ATS Settings Company Lists (Experimental) Global Search Le…" at bounding box center [682, 368] width 1364 height 737
click at [136, 188] on p "Search" at bounding box center [109, 181] width 55 height 20
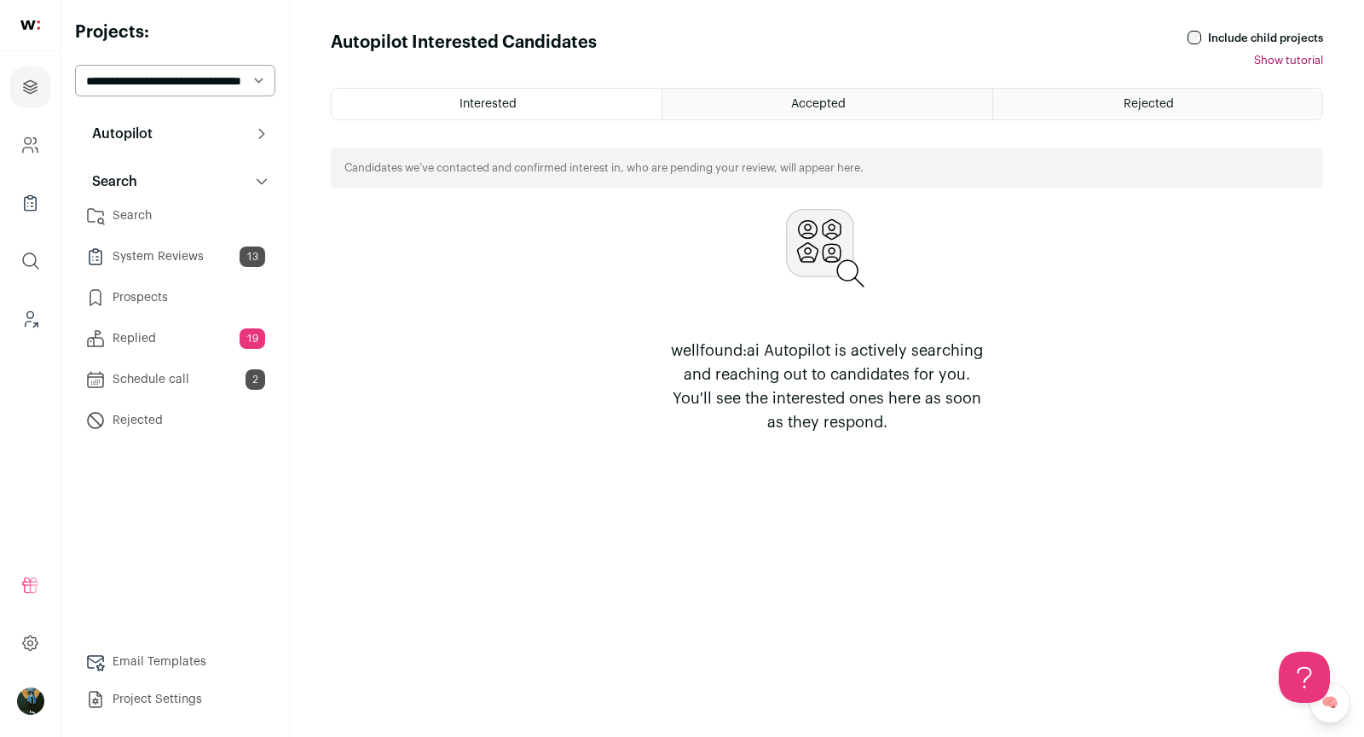
click at [175, 295] on link "Prospects" at bounding box center [175, 297] width 200 height 34
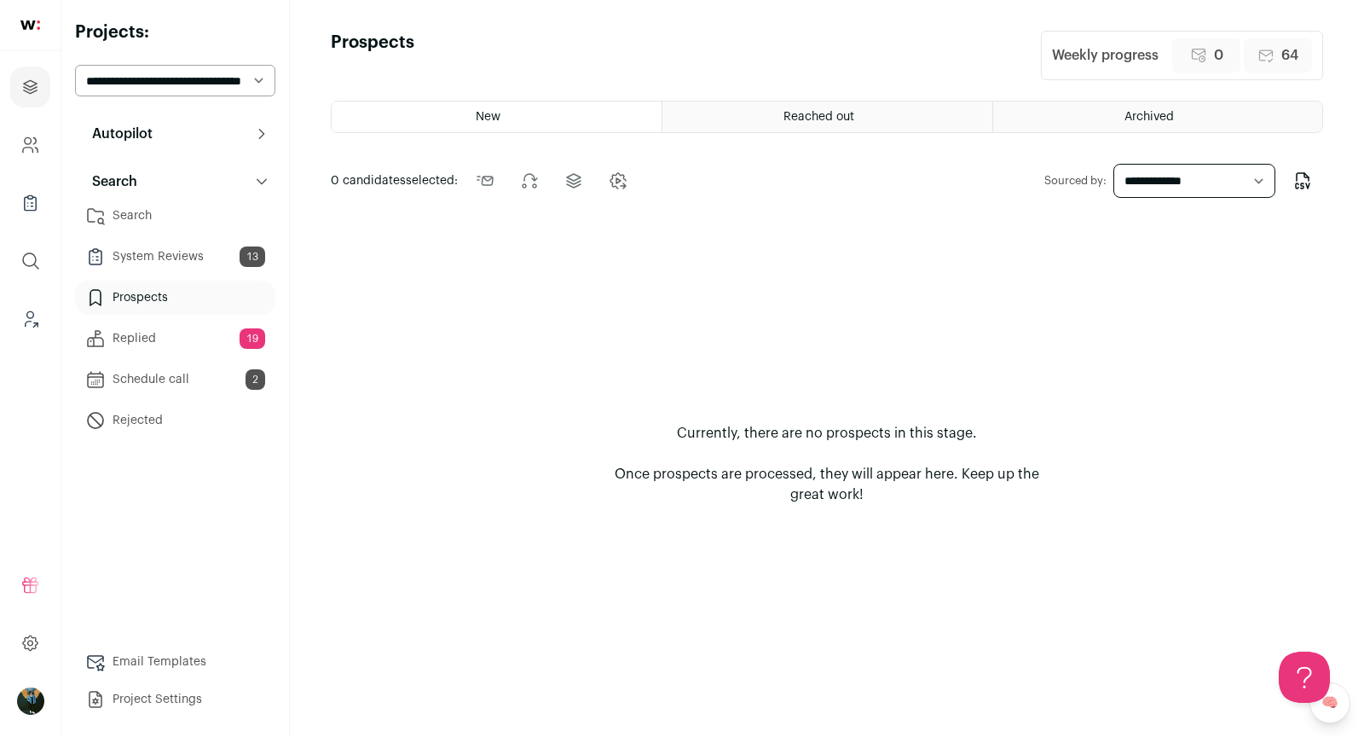
click at [187, 341] on link "Replied 19" at bounding box center [175, 338] width 200 height 34
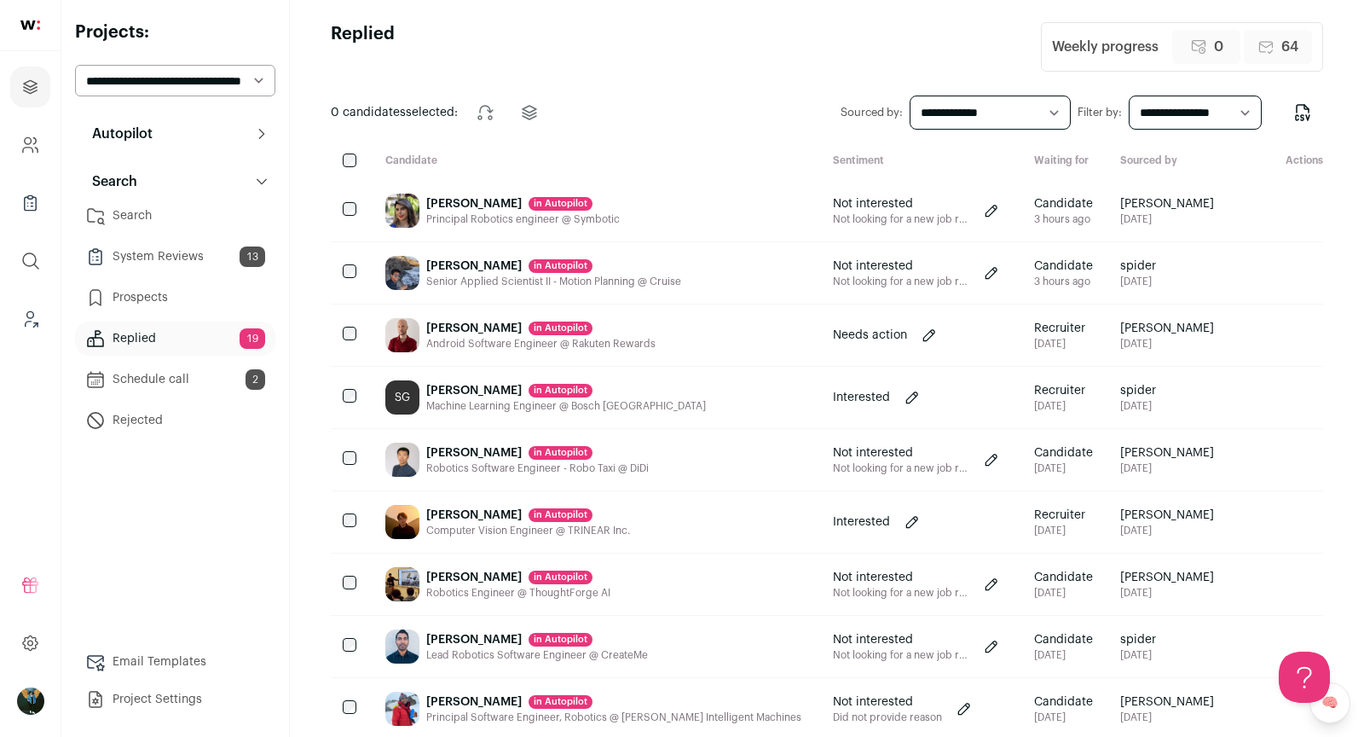
scroll to position [6, 0]
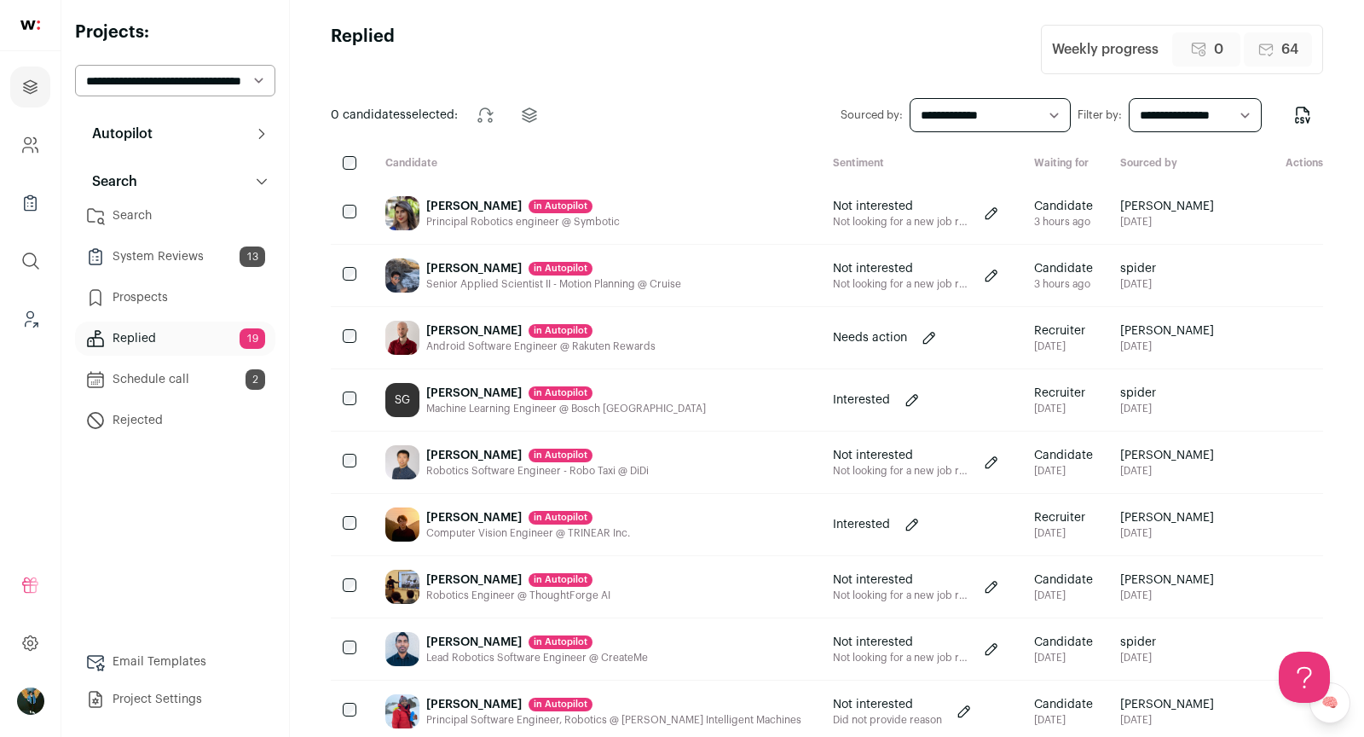
click at [145, 149] on button "Autopilot" at bounding box center [175, 134] width 200 height 34
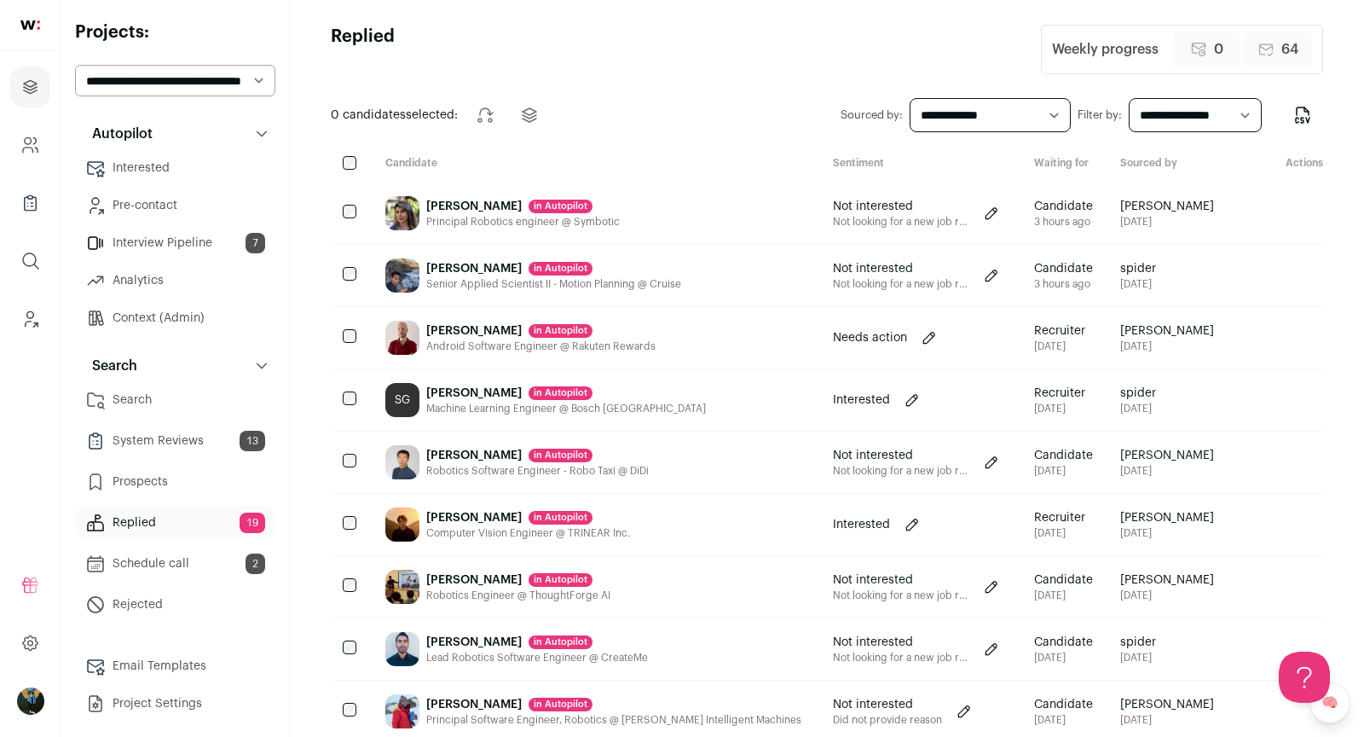
click at [226, 234] on link "Interview Pipeline 7" at bounding box center [175, 243] width 200 height 34
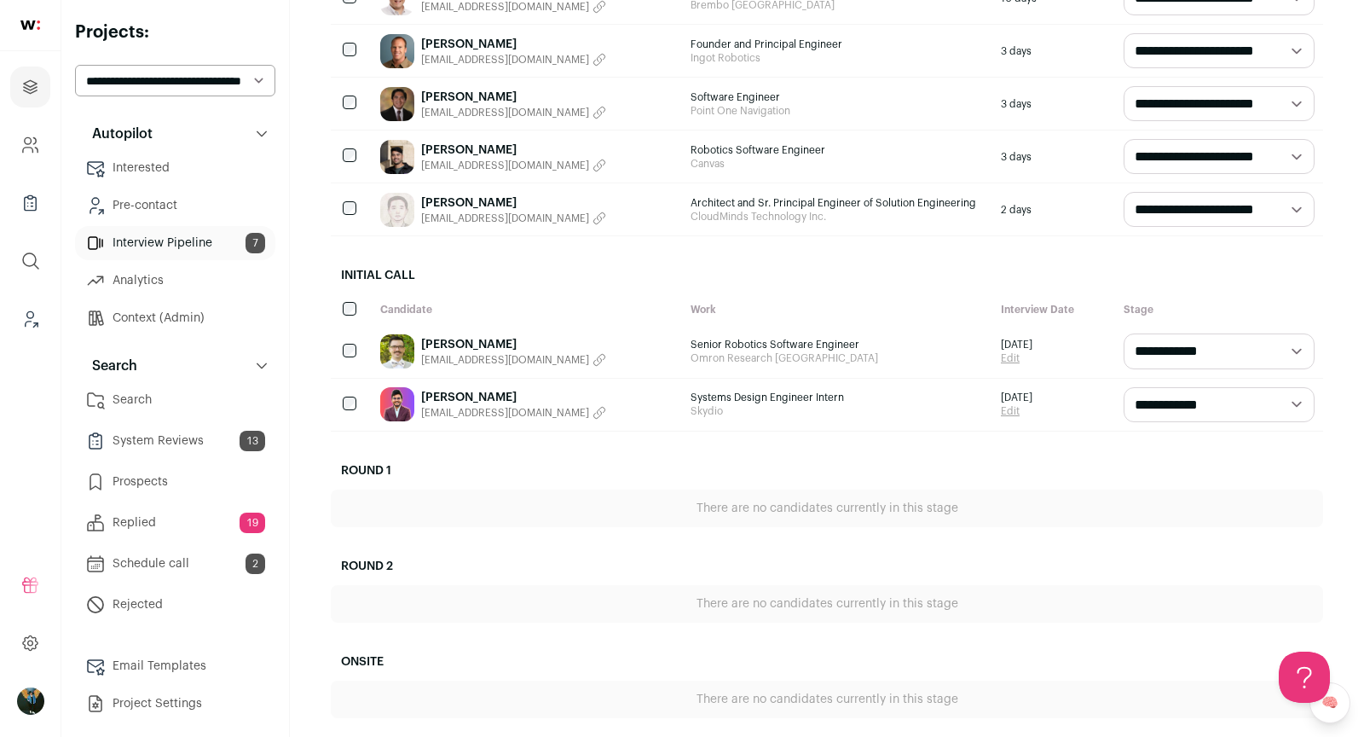
scroll to position [423, 0]
